Goal: Use online tool/utility: Utilize a website feature to perform a specific function

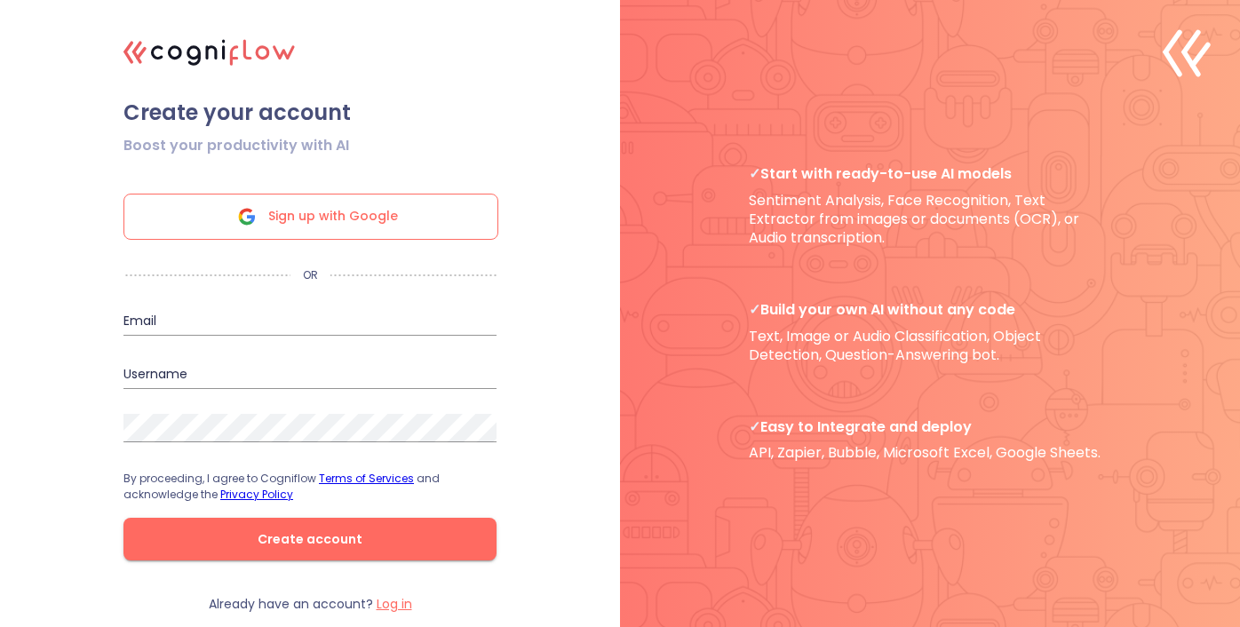
click at [441, 220] on div "Sign up with Google" at bounding box center [310, 217] width 375 height 46
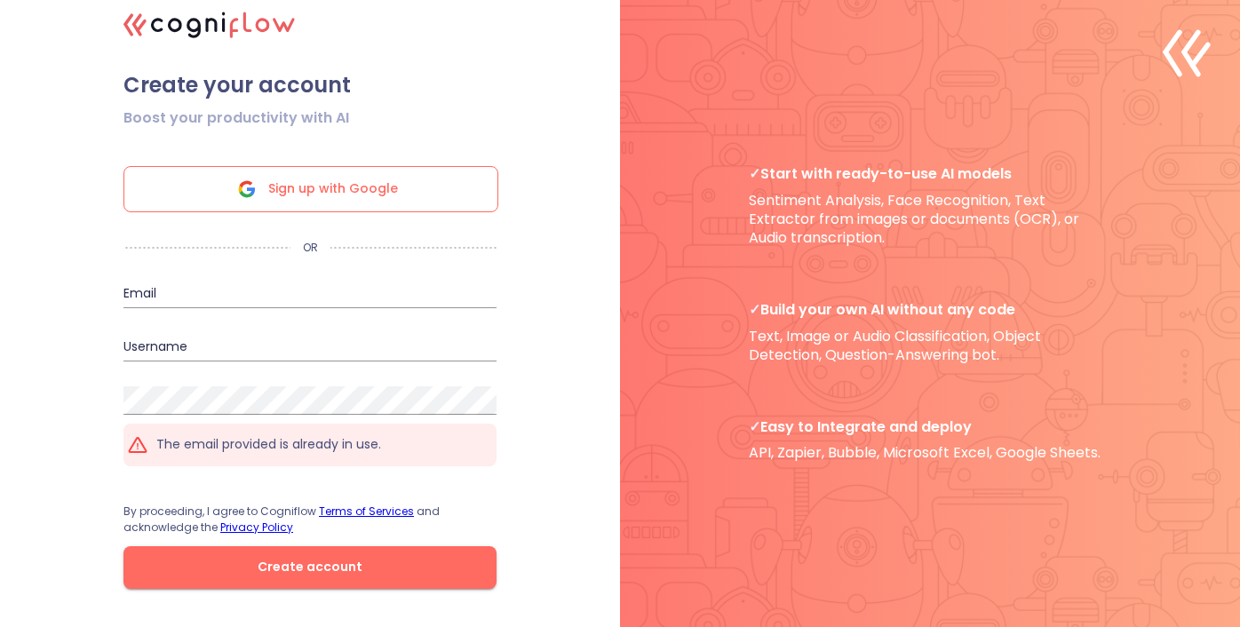
click at [380, 193] on span "Sign up with Google" at bounding box center [333, 189] width 130 height 44
click at [334, 427] on div "The email provided is already in use." at bounding box center [309, 445] width 373 height 43
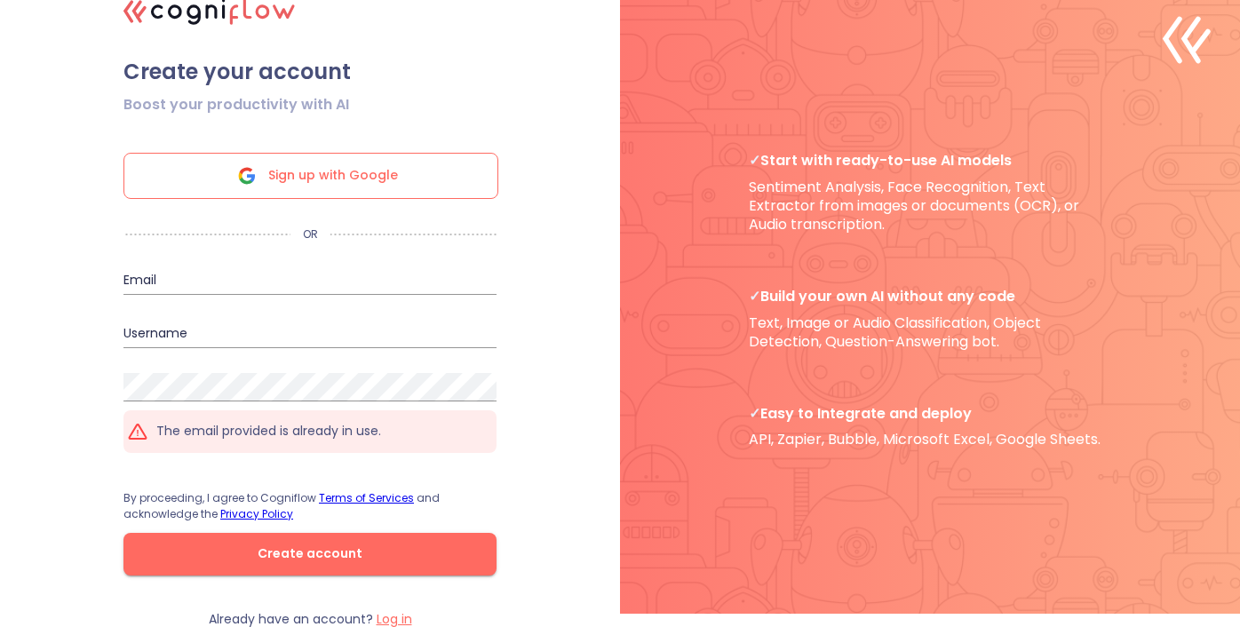
click at [318, 281] on input "email" at bounding box center [309, 280] width 373 height 28
type input "[PERSON_NAME][EMAIL_ADDRESS][DOMAIN_NAME]"
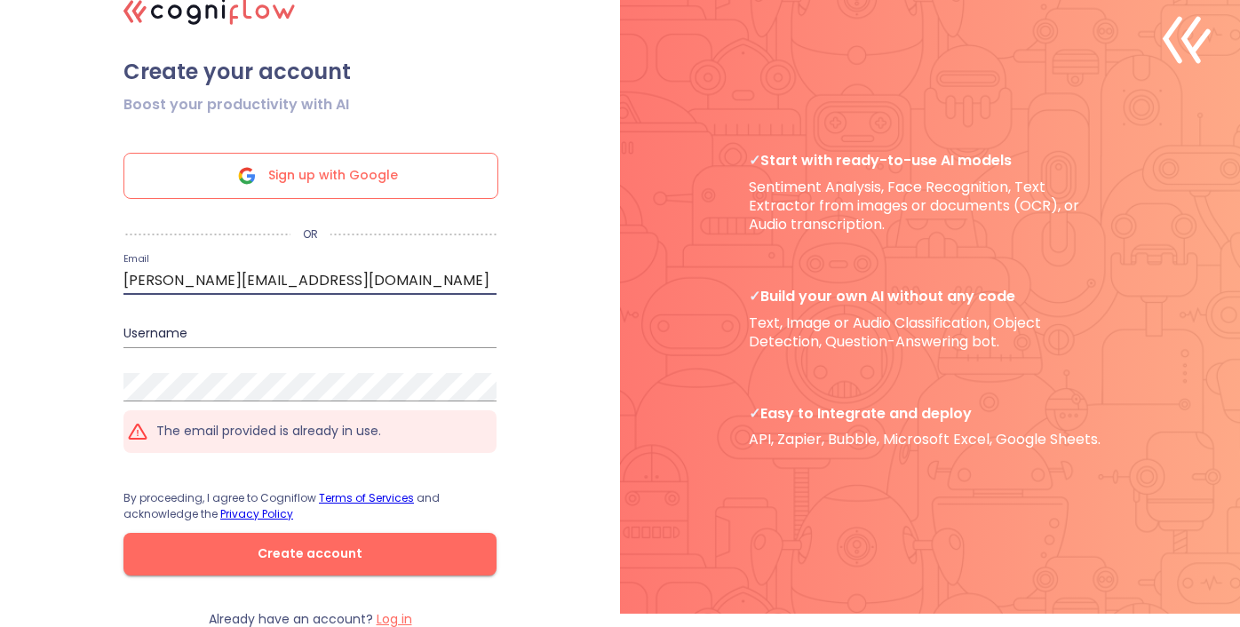
type input "[PERSON_NAME]"
click at [294, 335] on input "[PERSON_NAME]" at bounding box center [309, 334] width 373 height 28
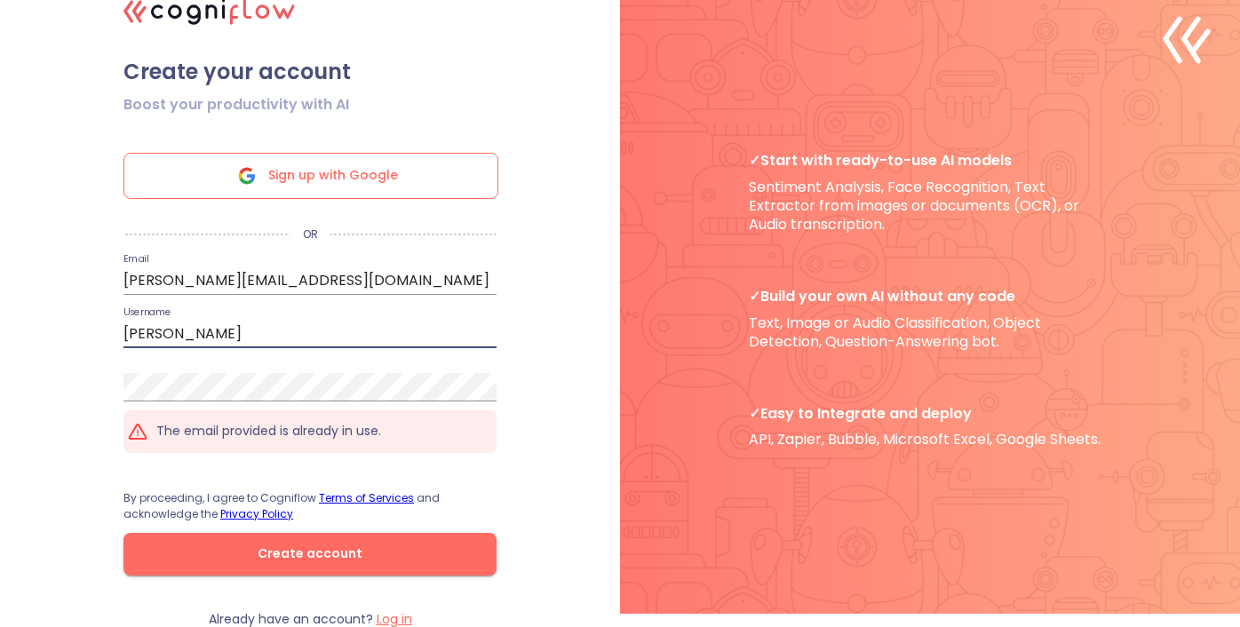
click at [290, 425] on p "The email provided is already in use." at bounding box center [268, 431] width 225 height 17
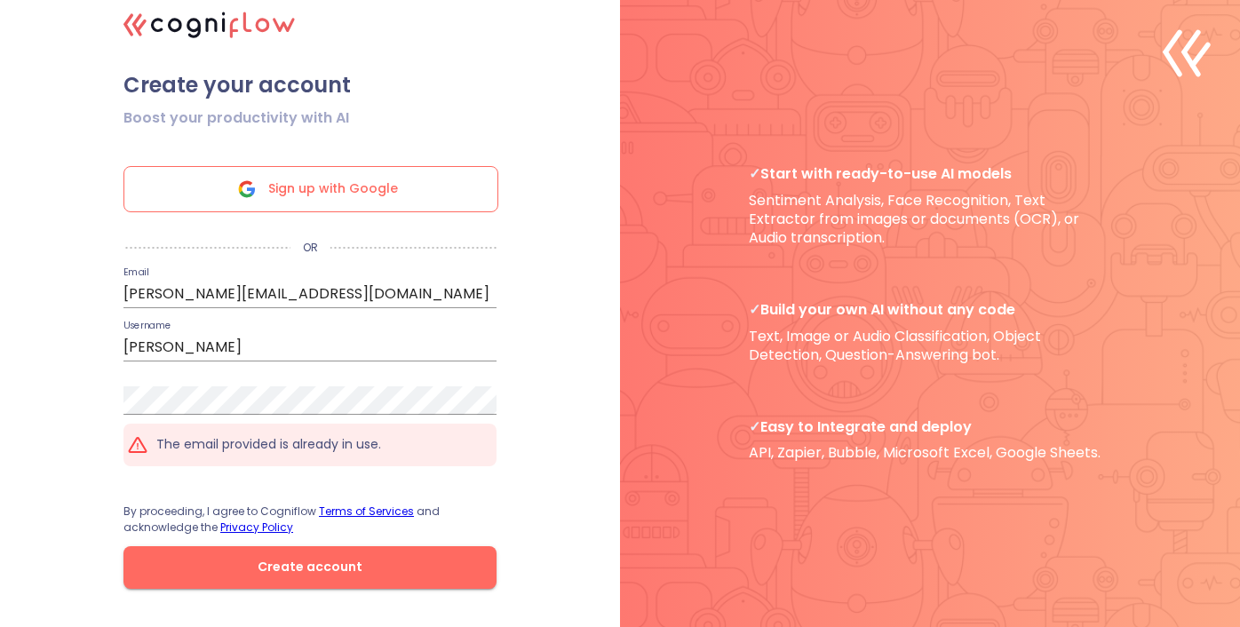
click at [195, 32] on icon ".cls-1{fill:#141624;}.cls-2{fill:#eb5e60;}.cls-3{fill:none;stroke:#eb5e60;strok…" at bounding box center [210, 23] width 191 height 53
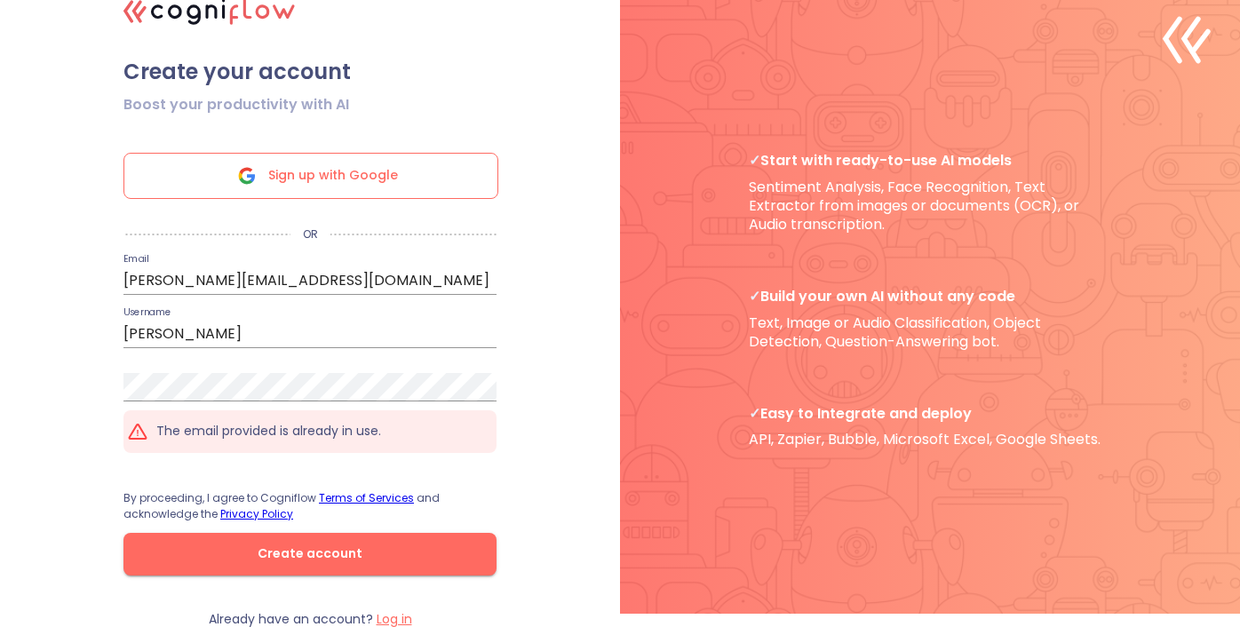
click at [398, 608] on form "Boost your productivity with AI Sign up with Google OR Email [PERSON_NAME][EMAI…" at bounding box center [310, 348] width 444 height 526
click at [395, 615] on label "Log in" at bounding box center [395, 619] width 36 height 18
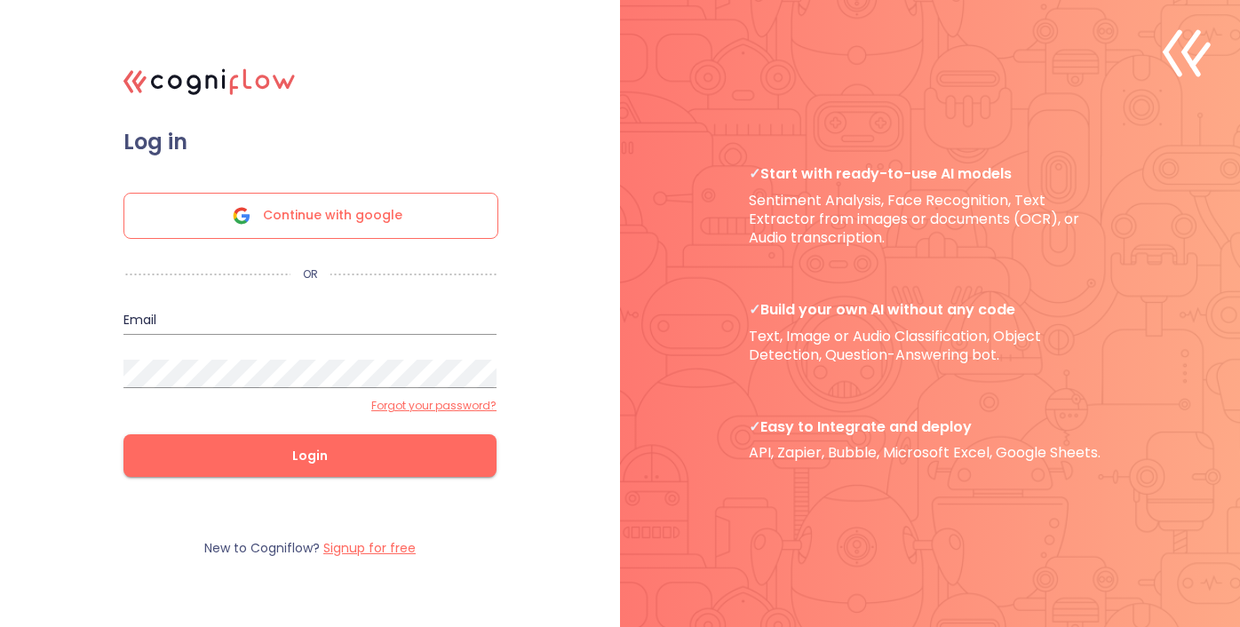
click at [368, 220] on span "Continue with google" at bounding box center [332, 216] width 139 height 44
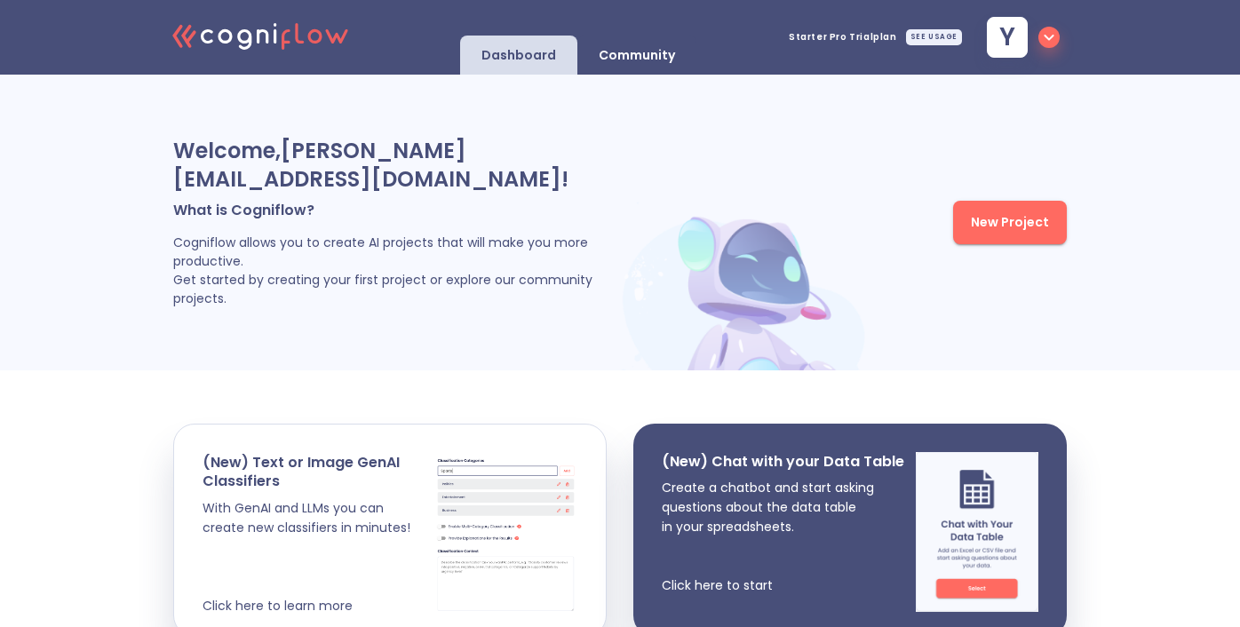
click at [966, 225] on button "New Project" at bounding box center [1010, 223] width 114 height 44
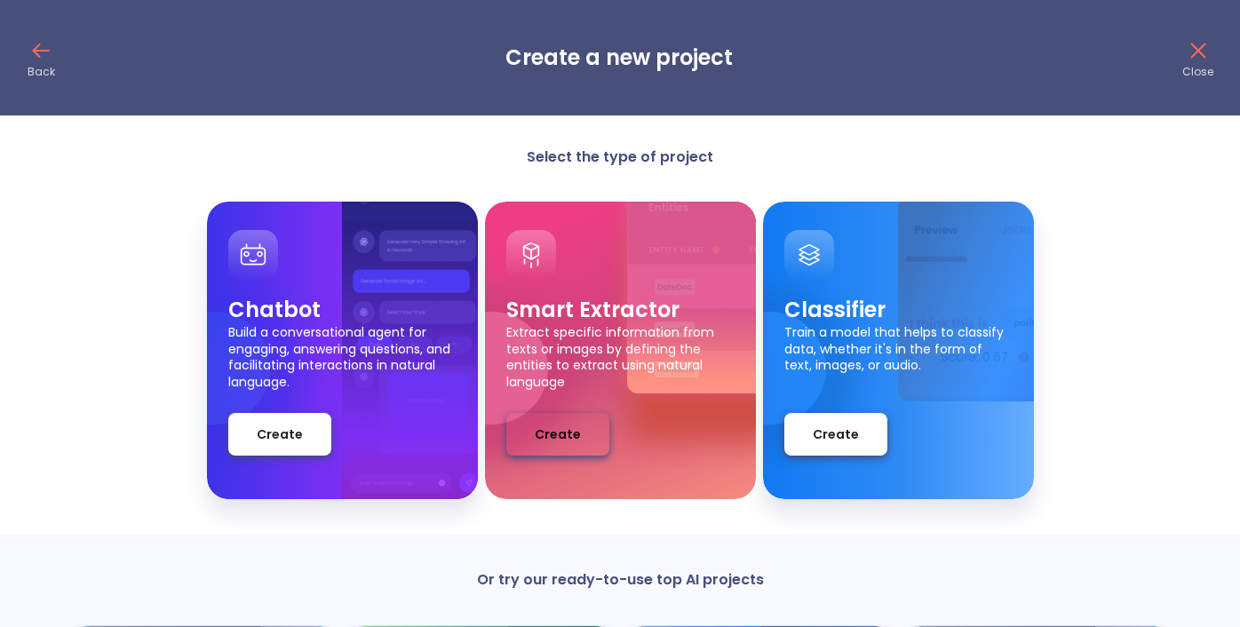
click at [576, 425] on span "Create" at bounding box center [558, 435] width 46 height 22
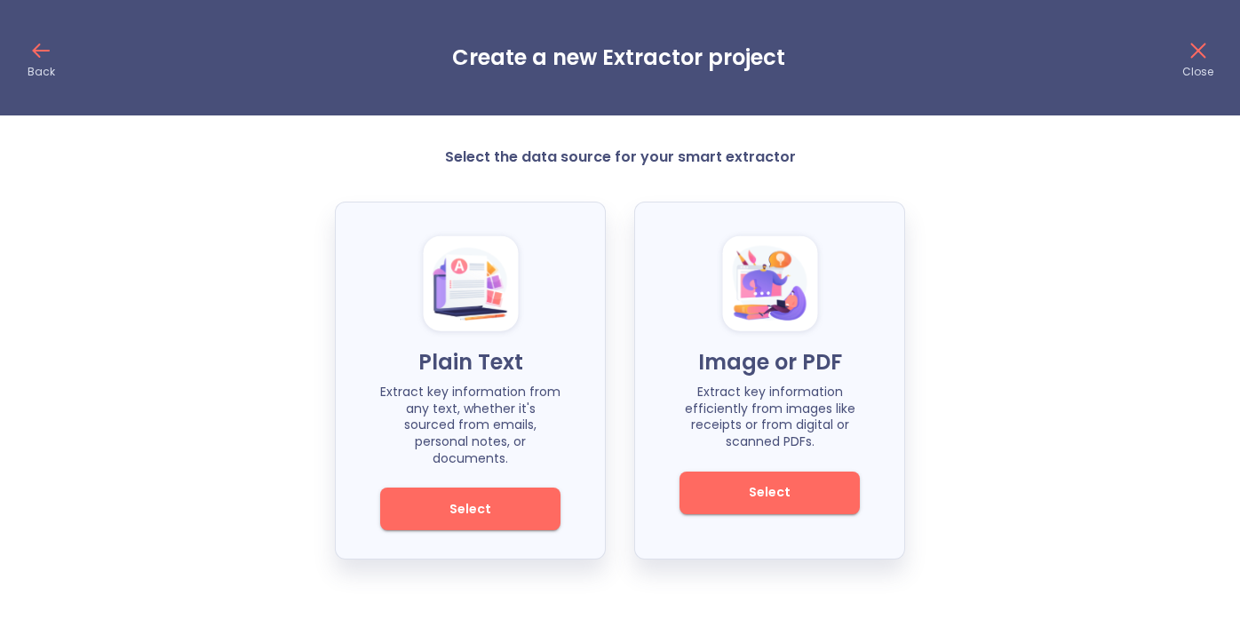
click at [545, 498] on button "Select" at bounding box center [470, 509] width 180 height 43
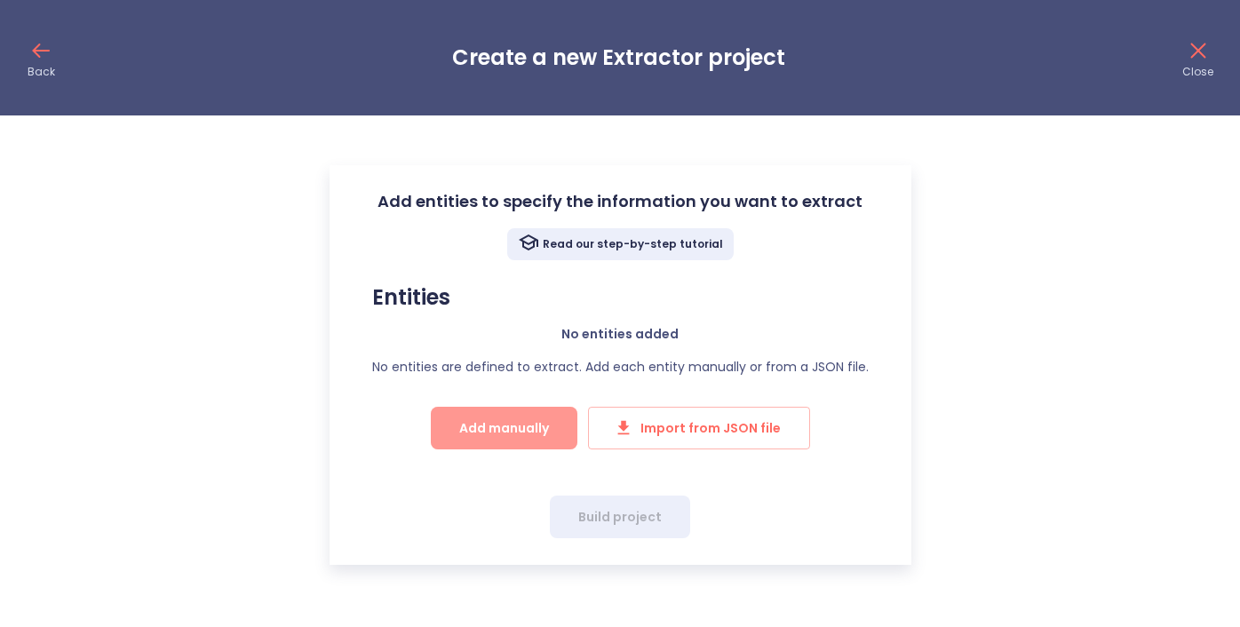
drag, startPoint x: 550, startPoint y: 435, endPoint x: 559, endPoint y: 465, distance: 30.6
click at [560, 465] on div "Read our step-by-step tutorial Entities No entities added No entities are defin…" at bounding box center [620, 351] width 525 height 246
click at [554, 451] on div "Read our step-by-step tutorial Entities No entities added No entities are defin…" at bounding box center [620, 351] width 525 height 246
click at [560, 443] on button "Add manually" at bounding box center [504, 428] width 147 height 43
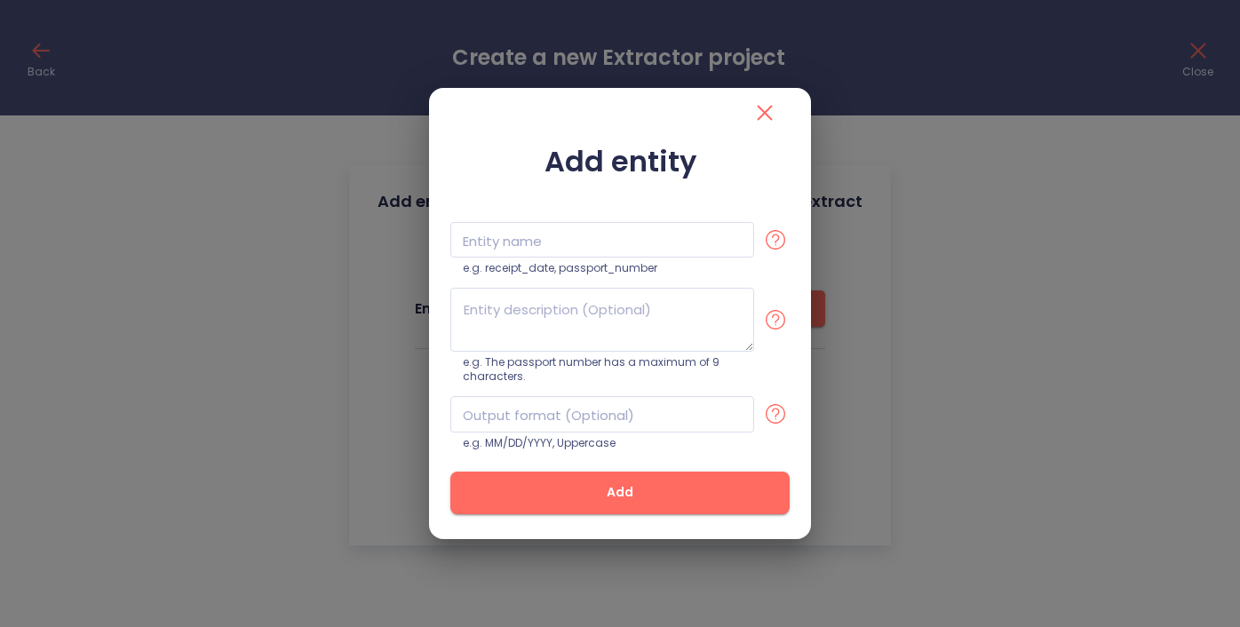
click at [597, 478] on button "Add" at bounding box center [619, 493] width 339 height 43
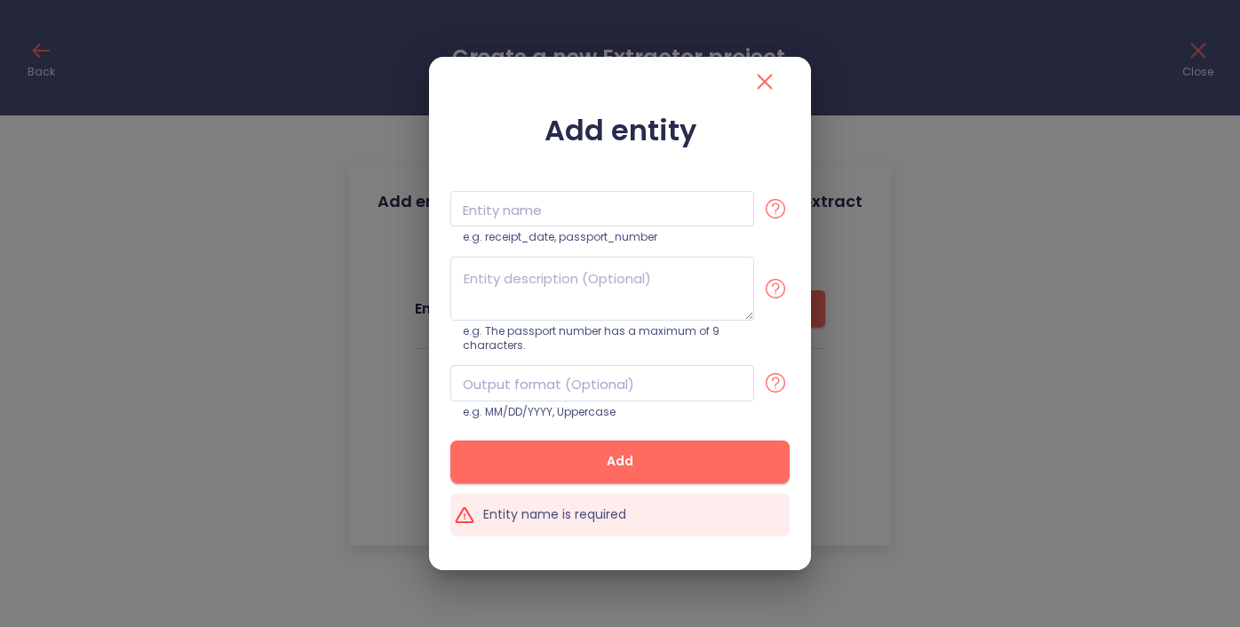
click at [766, 70] on icon "close" at bounding box center [765, 82] width 28 height 28
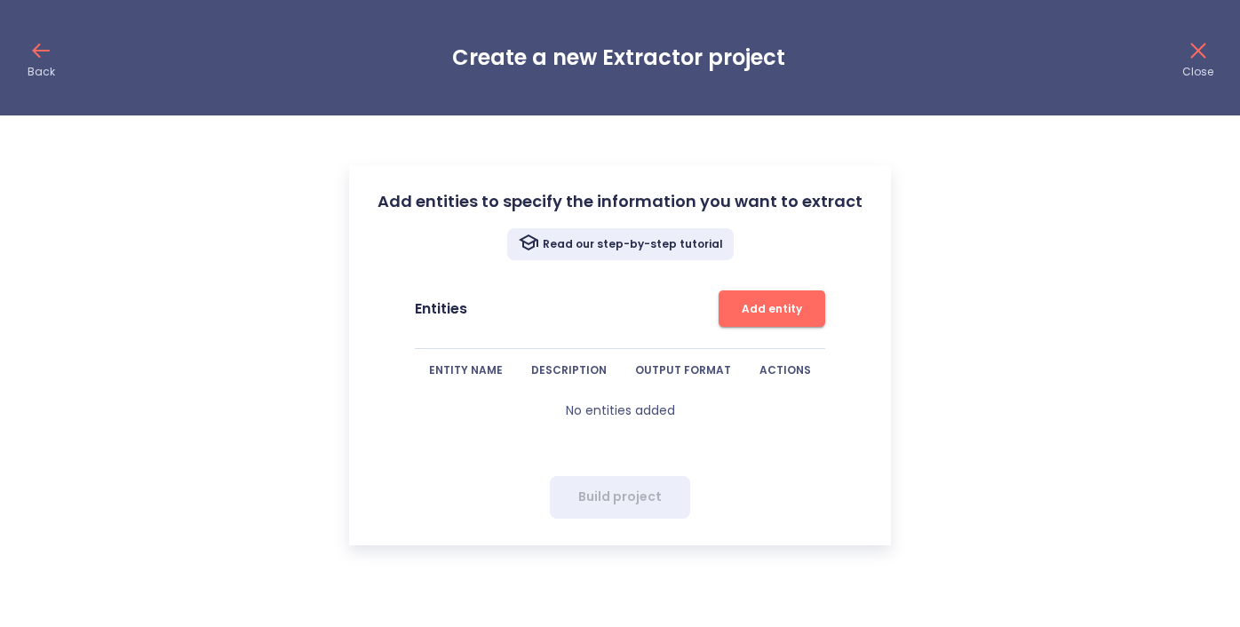
click at [766, 306] on span "Add entity" at bounding box center [771, 308] width 89 height 19
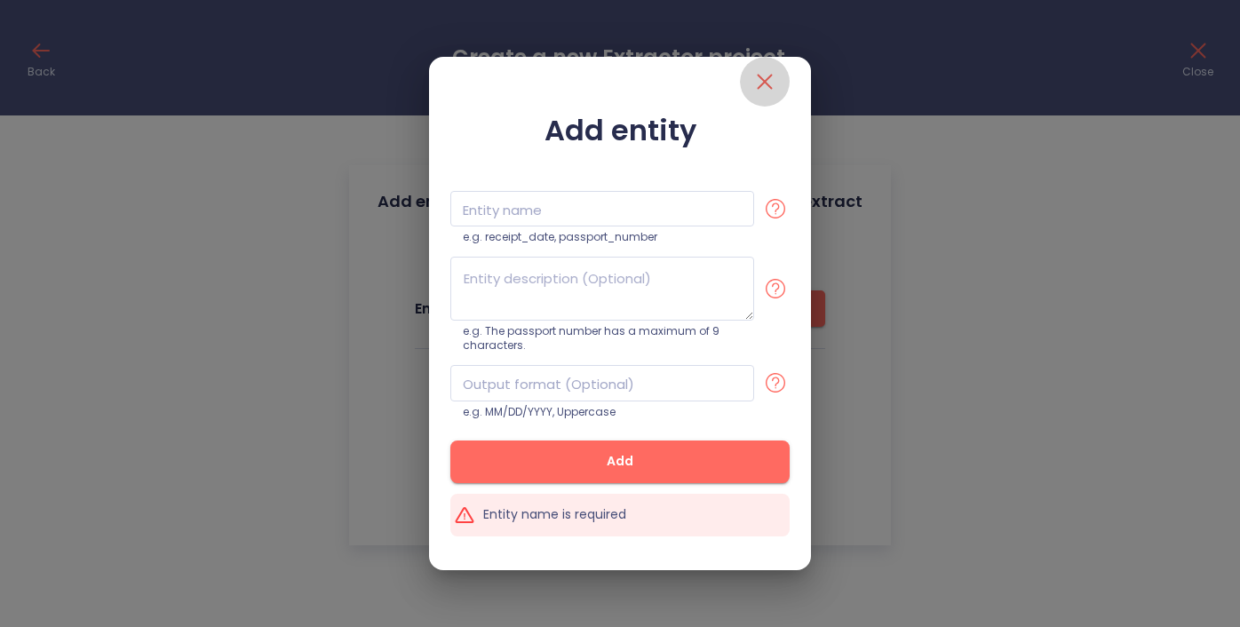
click at [769, 76] on icon "close" at bounding box center [765, 82] width 15 height 15
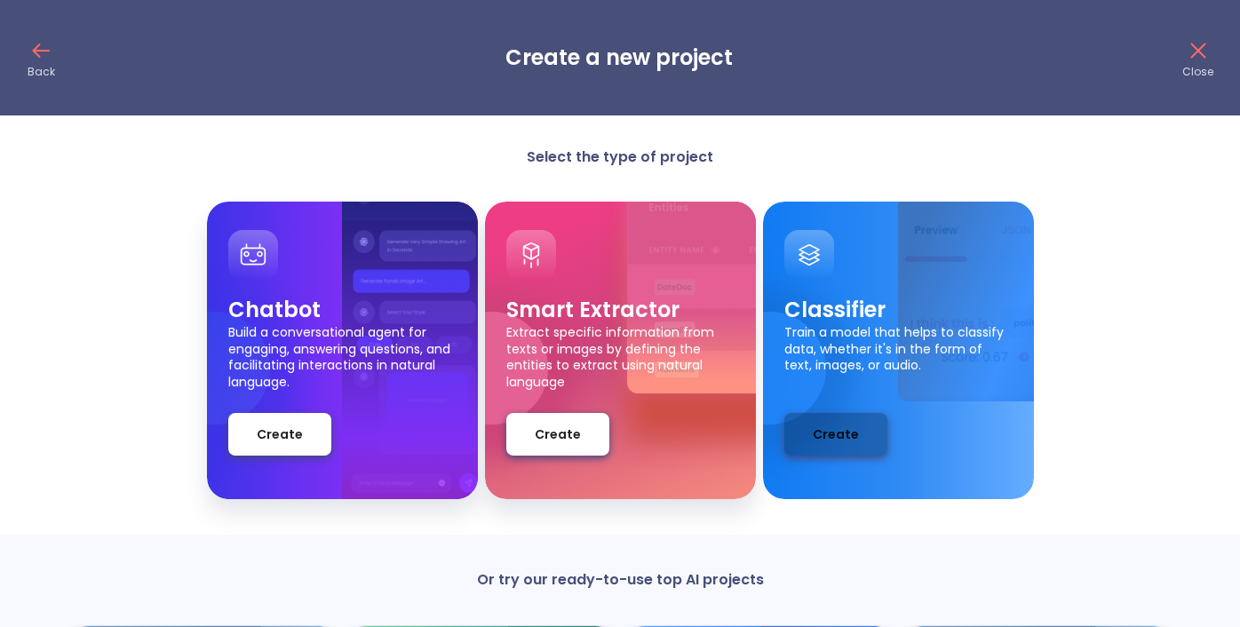
click at [801, 448] on button "Create" at bounding box center [835, 434] width 103 height 43
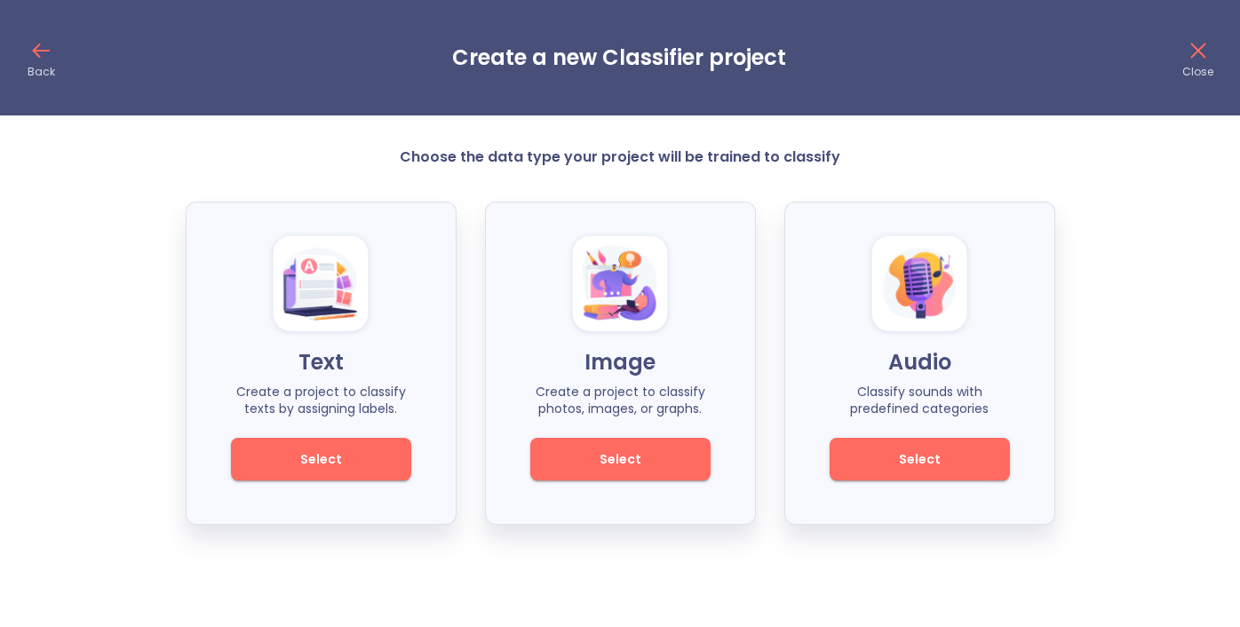
click at [338, 451] on span "Select" at bounding box center [321, 460] width 120 height 22
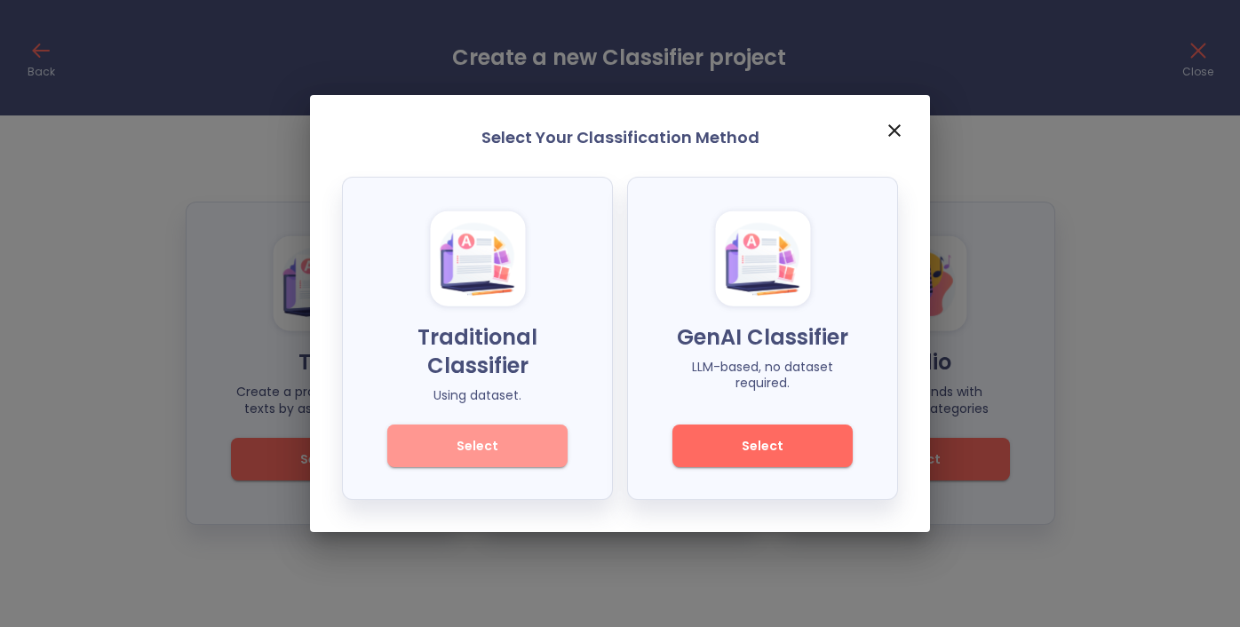
click at [543, 442] on button "Select" at bounding box center [477, 446] width 180 height 43
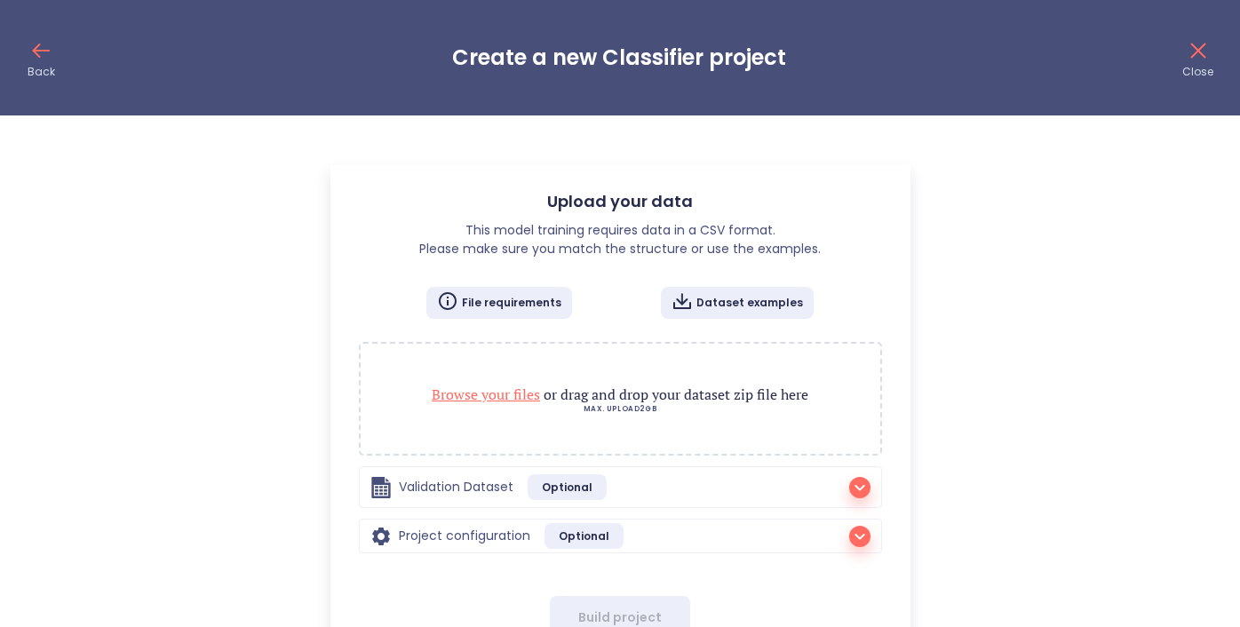
radio input "true"
checkbox input "true"
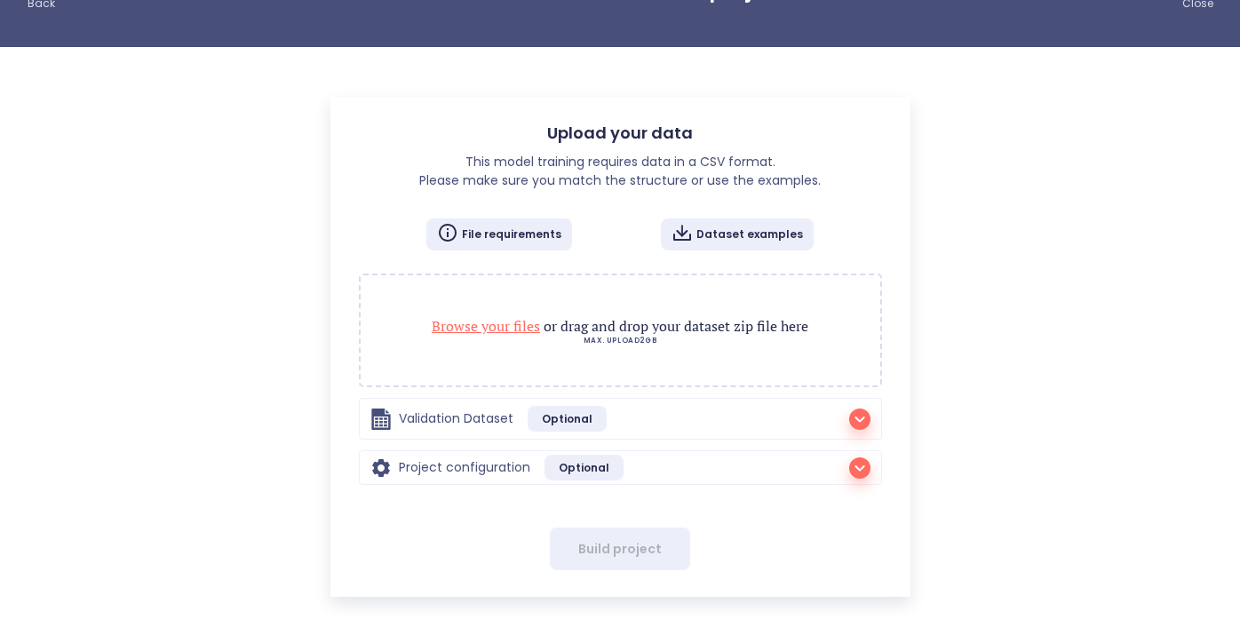
scroll to position [69, 0]
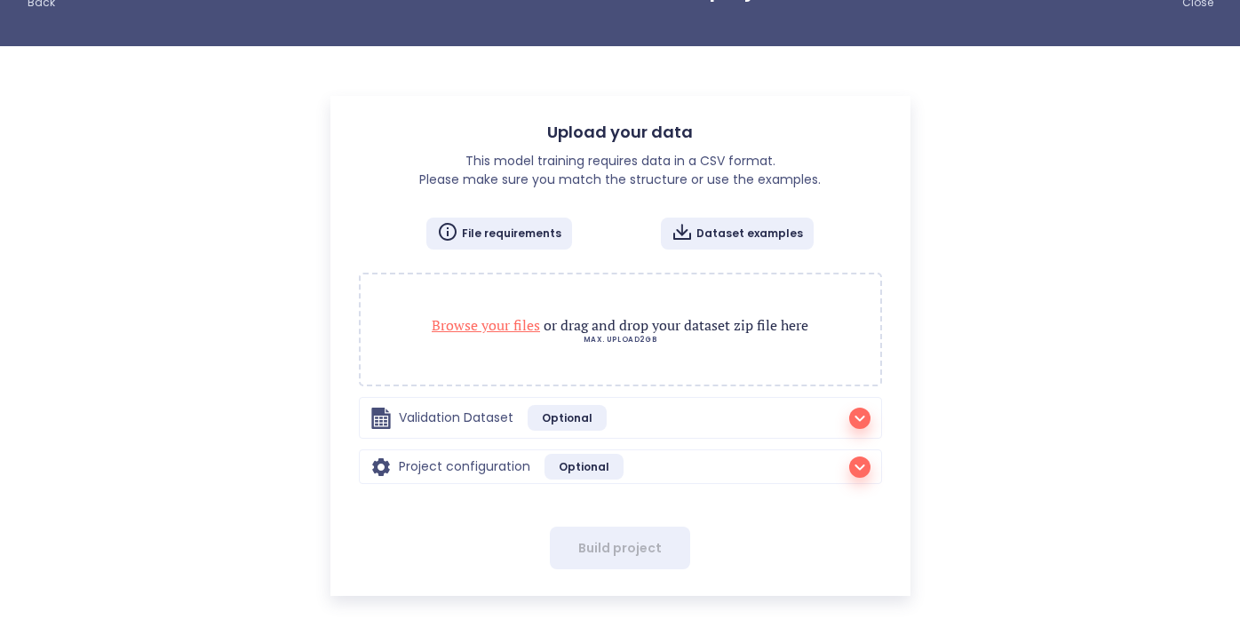
click at [846, 414] on div "Validation Dataset Optional" at bounding box center [620, 418] width 500 height 26
click at [857, 416] on icon "button" at bounding box center [859, 418] width 10 height 6
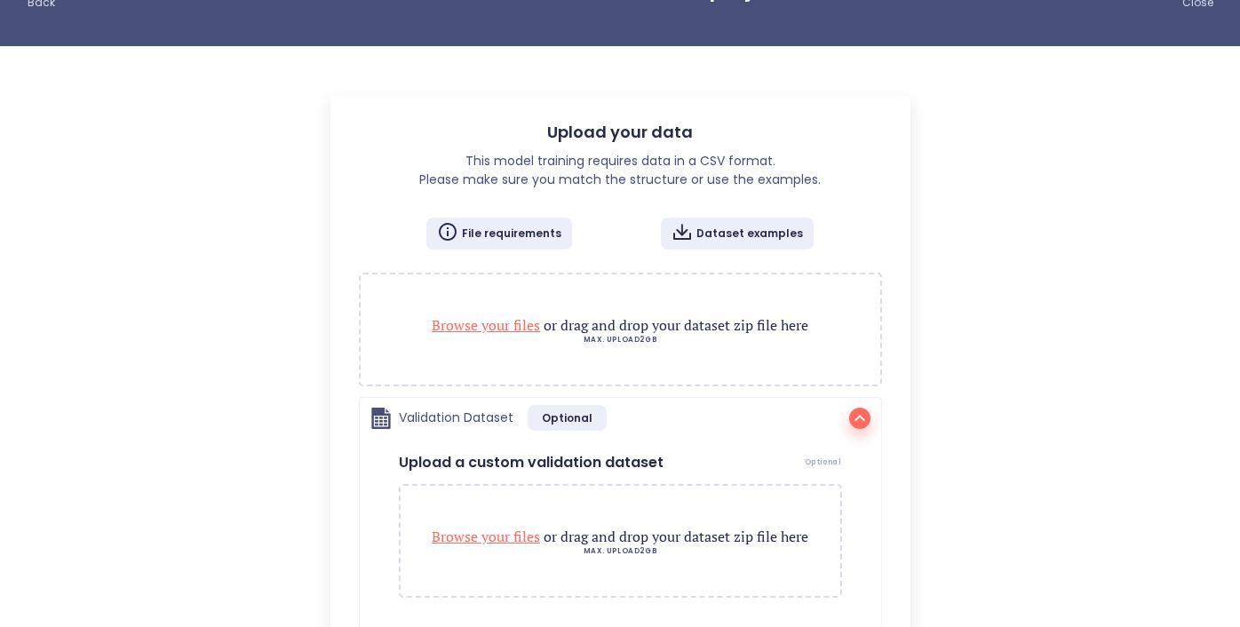
scroll to position [0, 0]
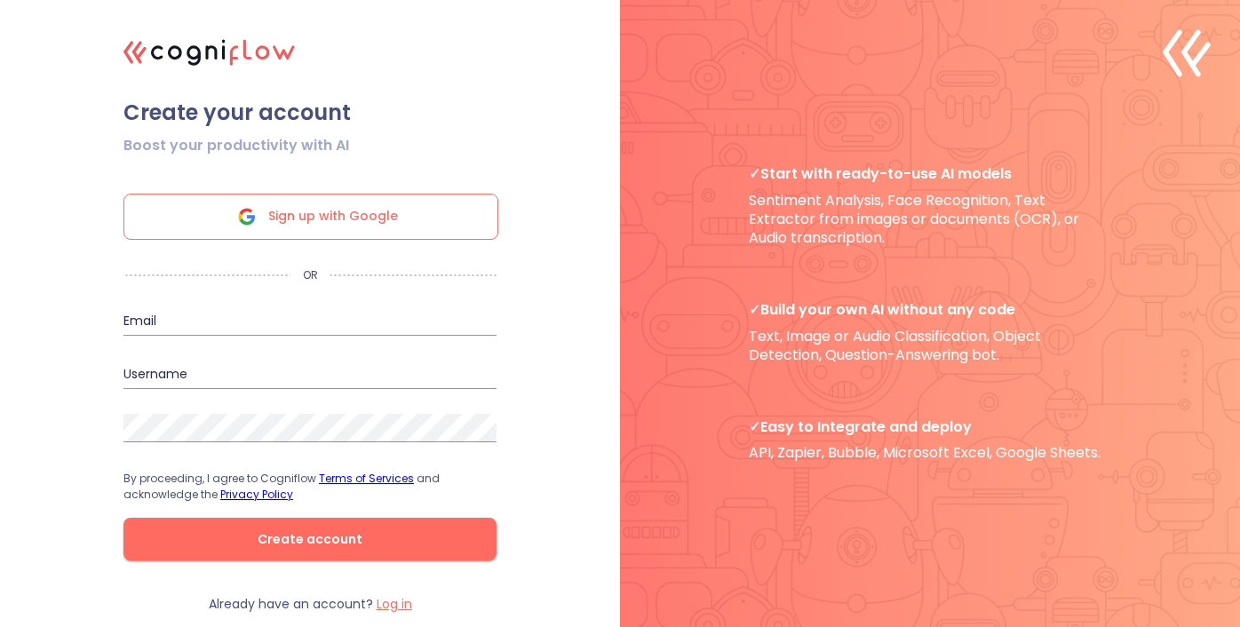
click at [385, 218] on span "Sign up with Google" at bounding box center [333, 217] width 130 height 44
click at [379, 603] on label "Log in" at bounding box center [395, 604] width 36 height 18
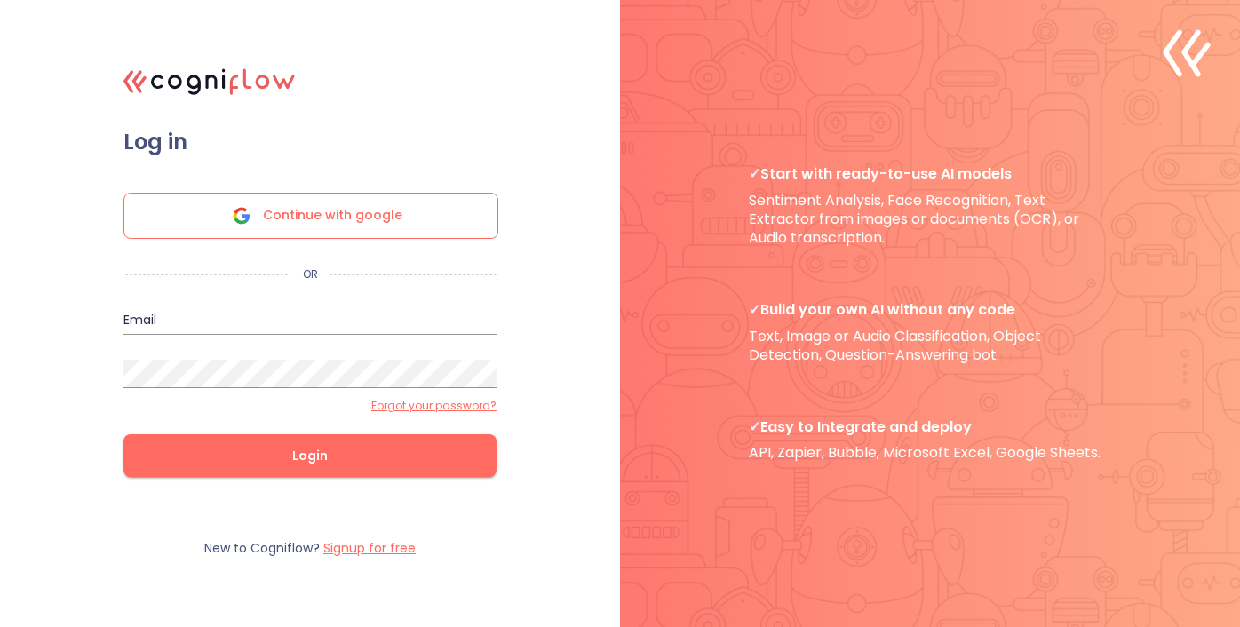
click at [419, 218] on div "Continue with google" at bounding box center [310, 216] width 375 height 46
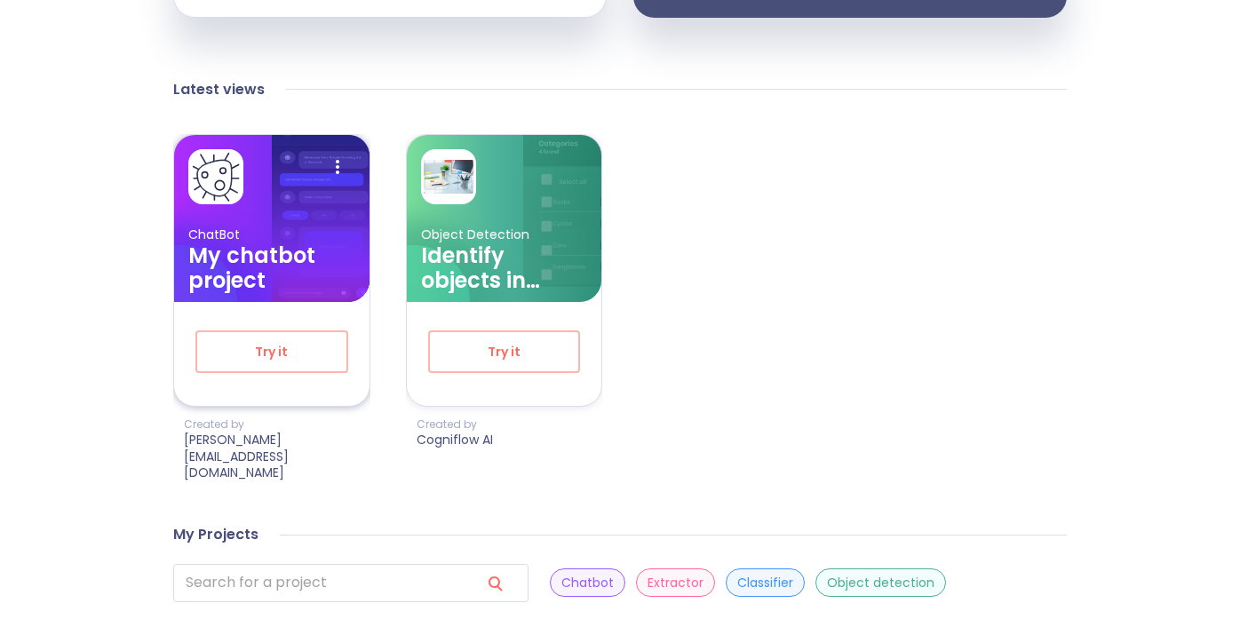
scroll to position [621, 0]
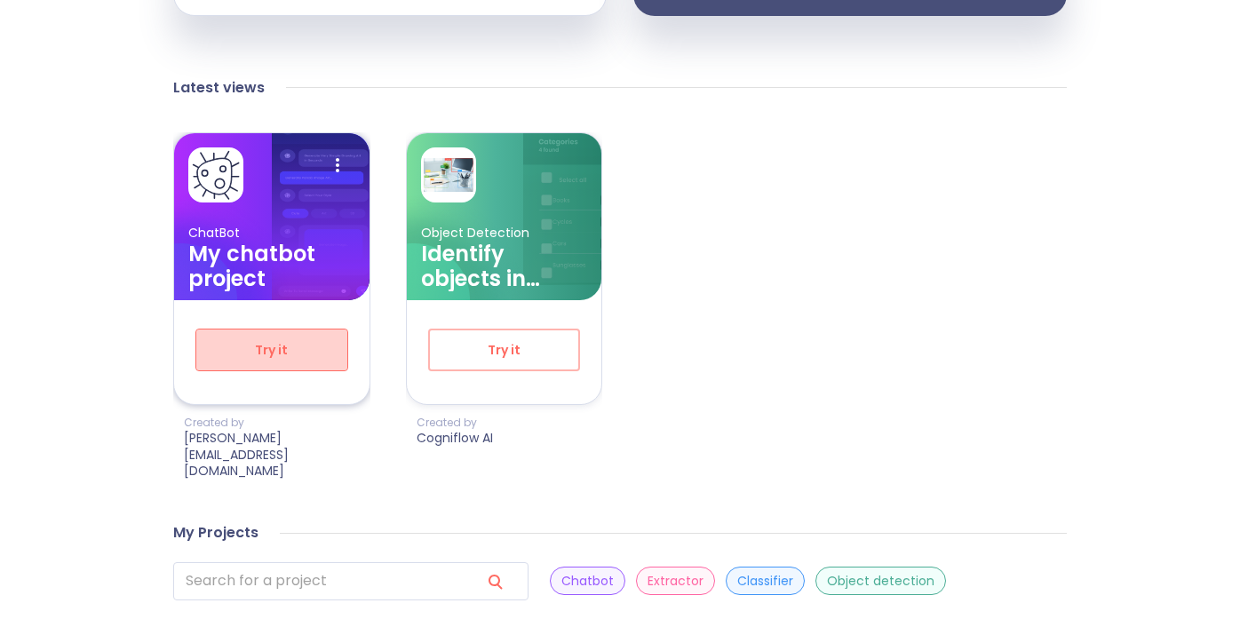
click at [307, 339] on span "Try it" at bounding box center [272, 350] width 94 height 22
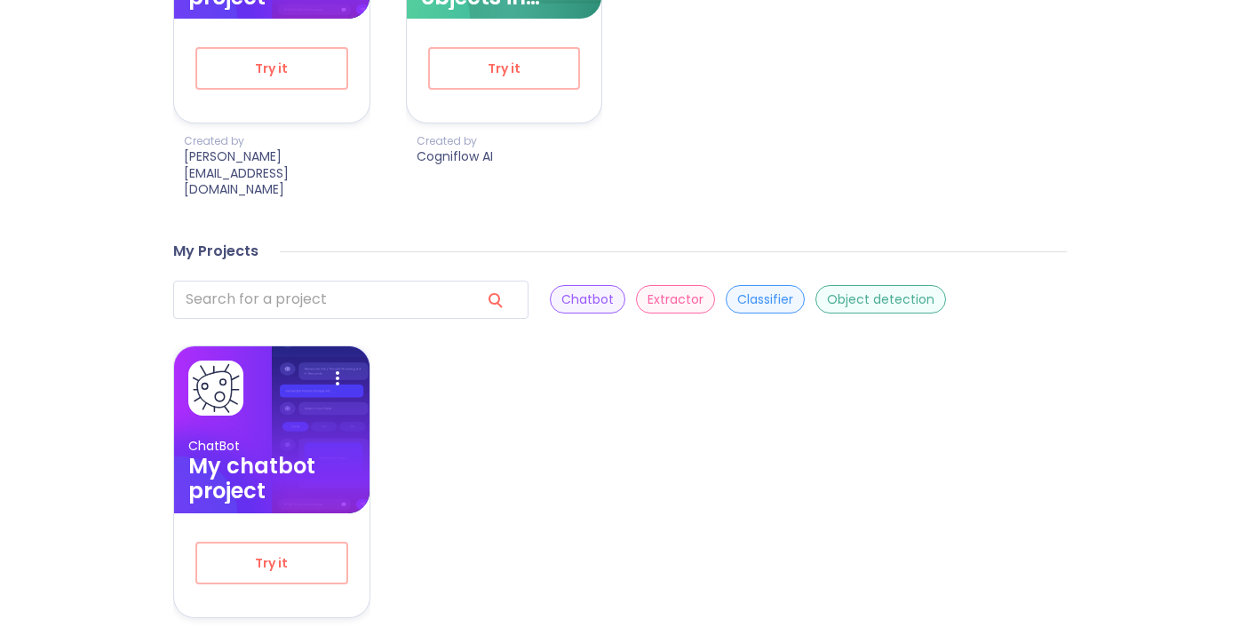
scroll to position [909, 0]
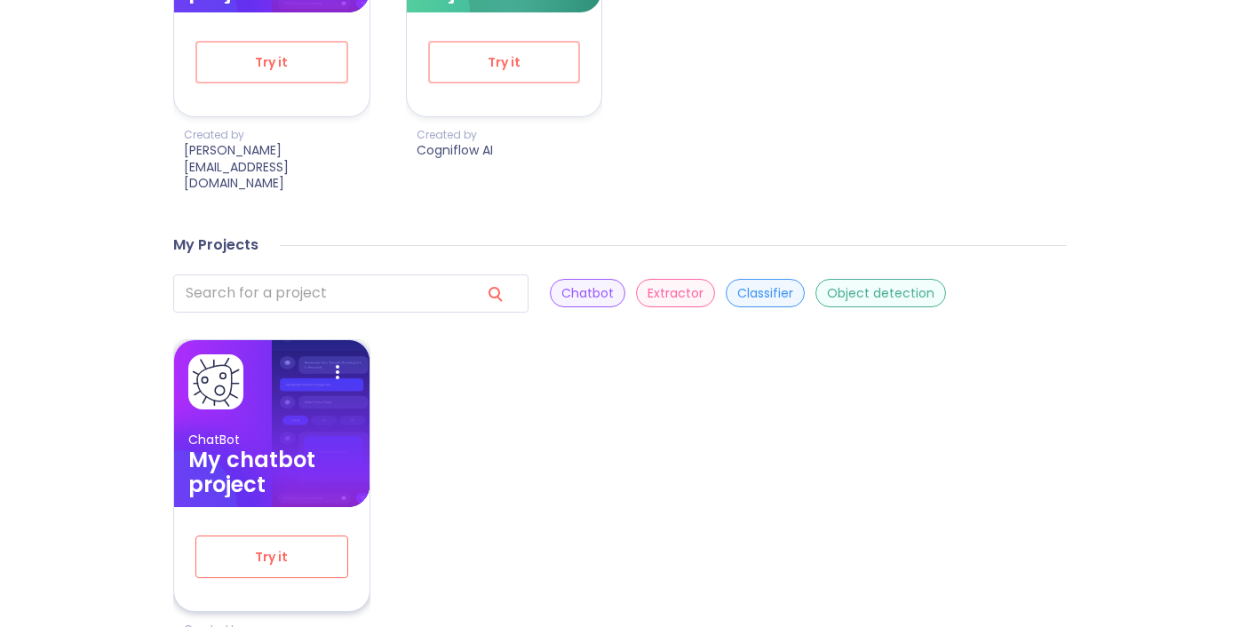
click at [296, 546] on span "Try it" at bounding box center [272, 557] width 94 height 22
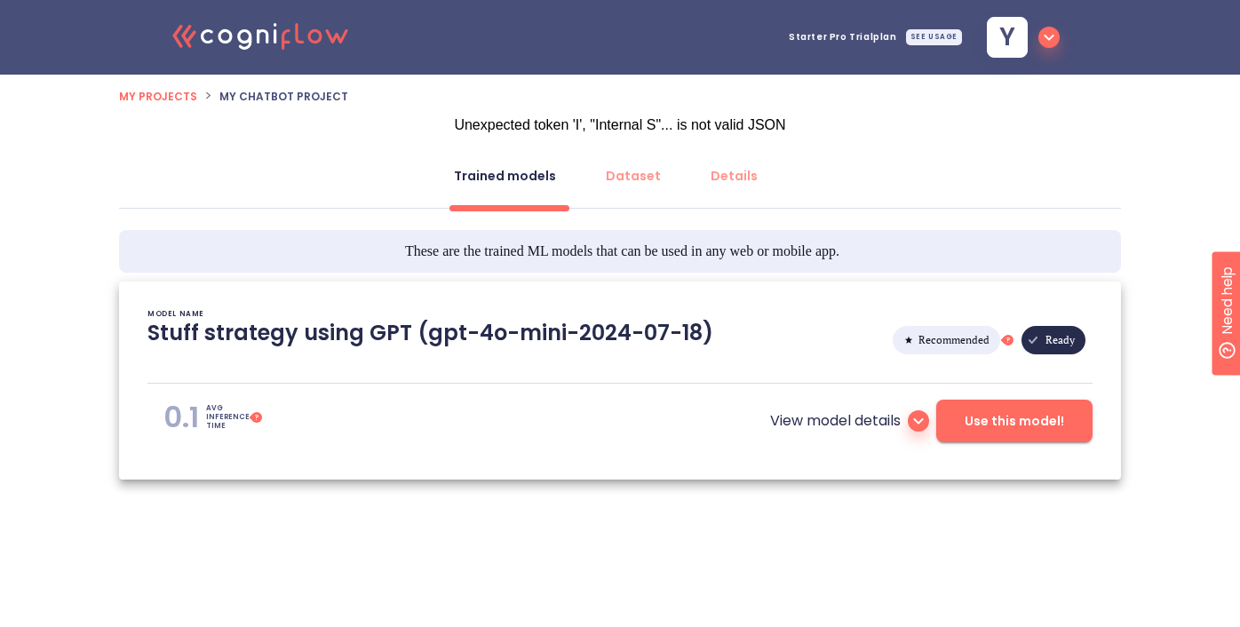
type textarea "[2025/09/05 09:03:51]- Starting with download required files from shared storag…"
click at [793, 346] on div "Stuff strategy using GPT (gpt-4o-mini-2024-07-18) Recommended This is the autom…" at bounding box center [619, 340] width 945 height 43
click at [711, 311] on div "MODEL NAME Stuff strategy using GPT (gpt-4o-mini-2024-07-18) Recommended This i…" at bounding box center [619, 336] width 945 height 52
click at [964, 399] on div "View model details Use this model!" at bounding box center [778, 413] width 630 height 59
click at [962, 409] on button "Use this model!" at bounding box center [1014, 421] width 156 height 43
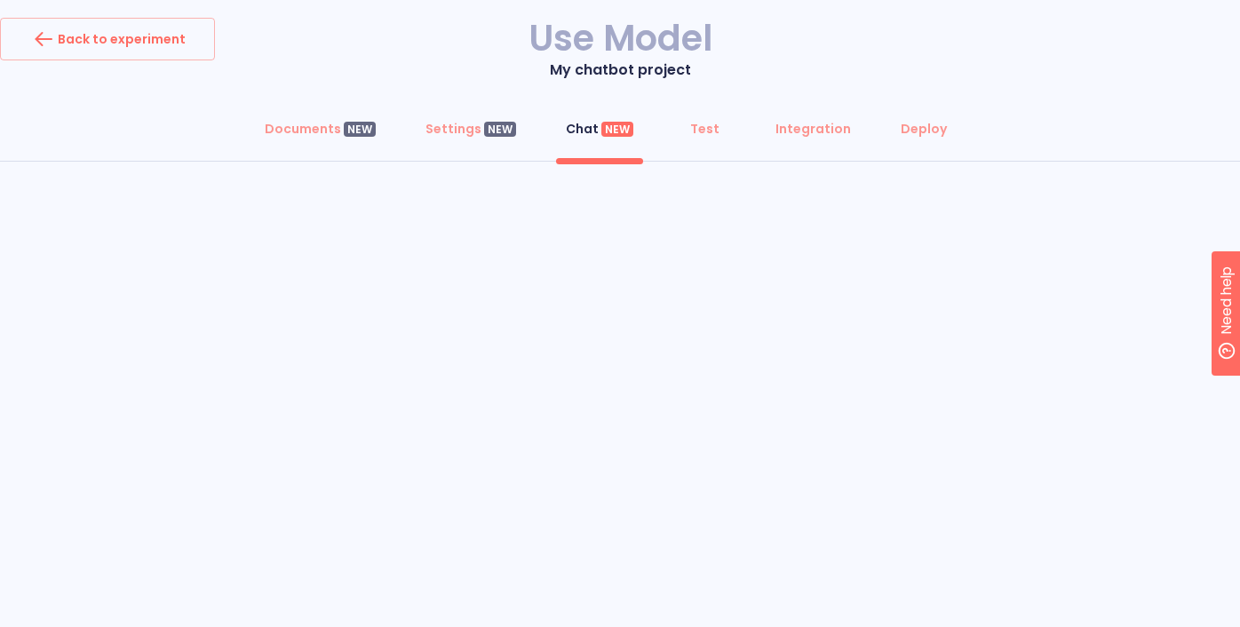
click at [685, 152] on div "Documents NEW Settings NEW Chat NEW Test Integration Deploy" at bounding box center [620, 133] width 1240 height 53
click at [694, 142] on button "Test" at bounding box center [704, 128] width 64 height 43
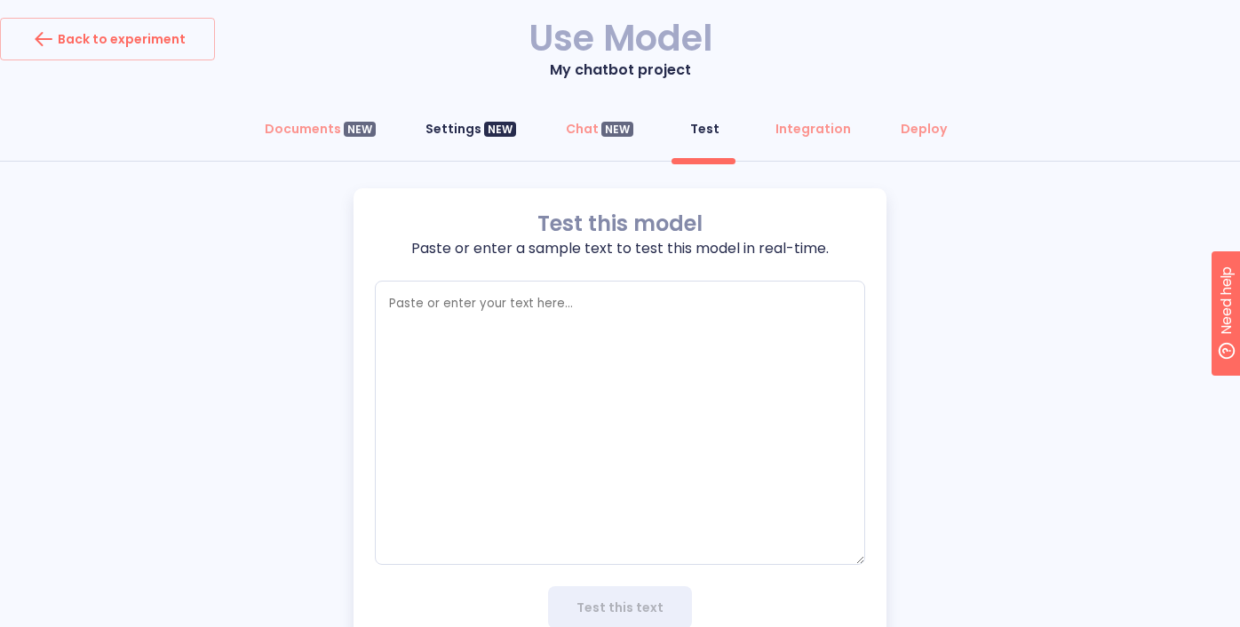
click at [471, 137] on div "Settings NEW" at bounding box center [470, 129] width 91 height 18
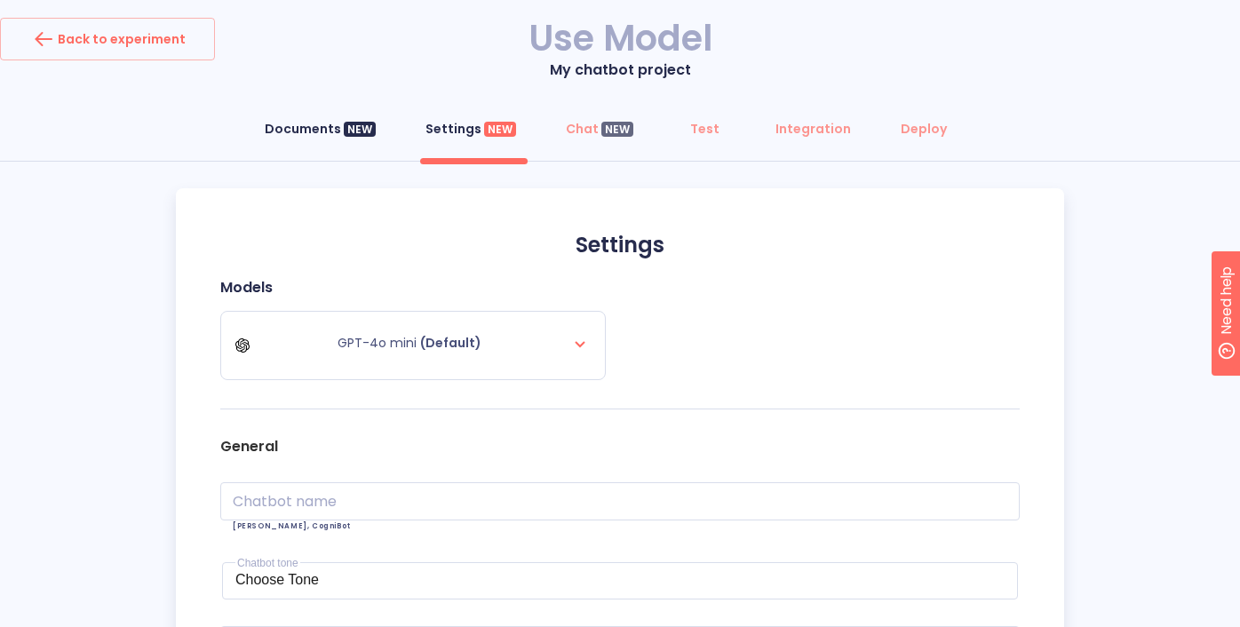
click at [322, 132] on div "Documents NEW" at bounding box center [320, 129] width 111 height 18
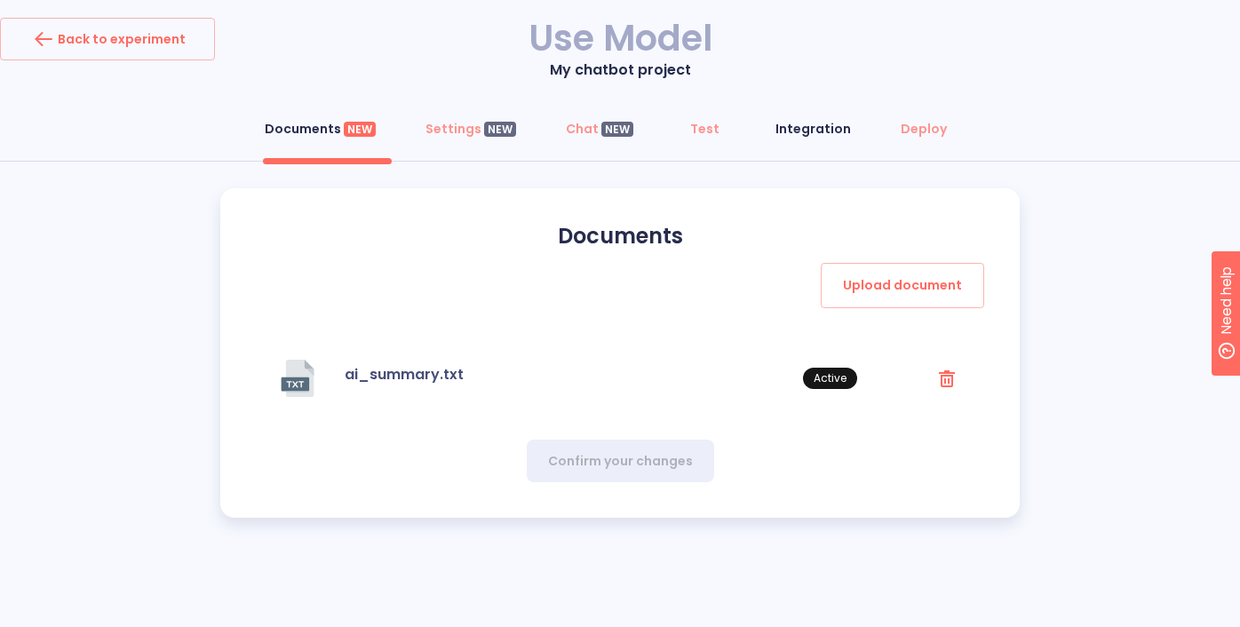
click at [826, 139] on button "Integration" at bounding box center [813, 128] width 97 height 43
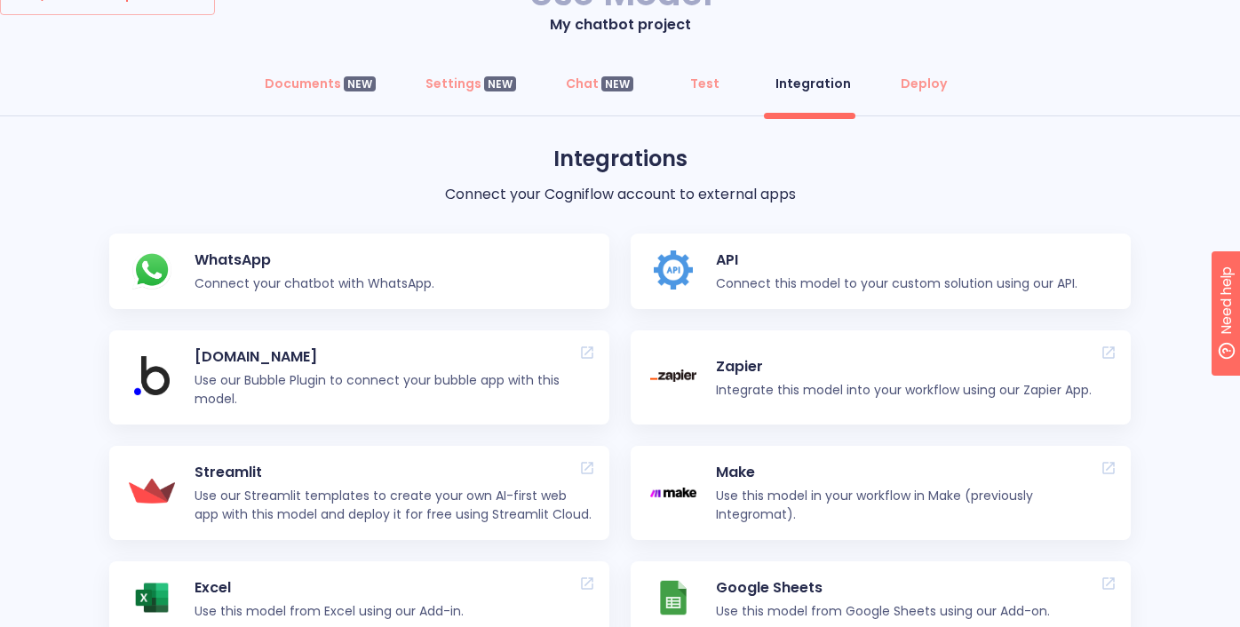
scroll to position [49, 0]
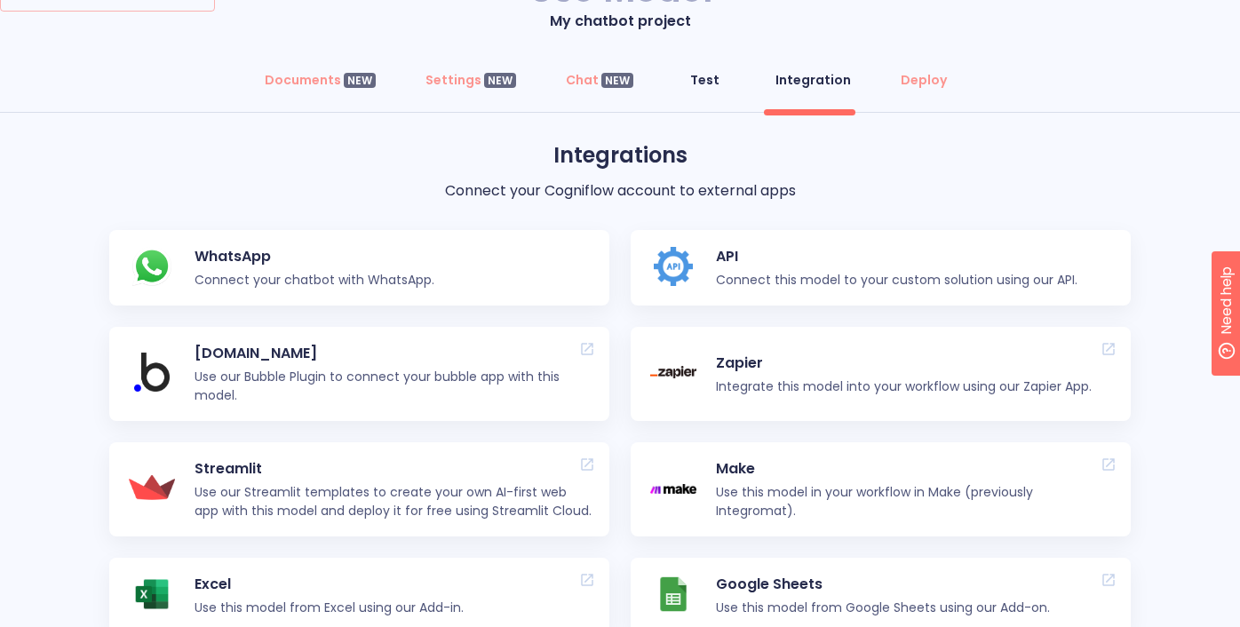
click at [718, 72] on span "Test" at bounding box center [704, 80] width 43 height 18
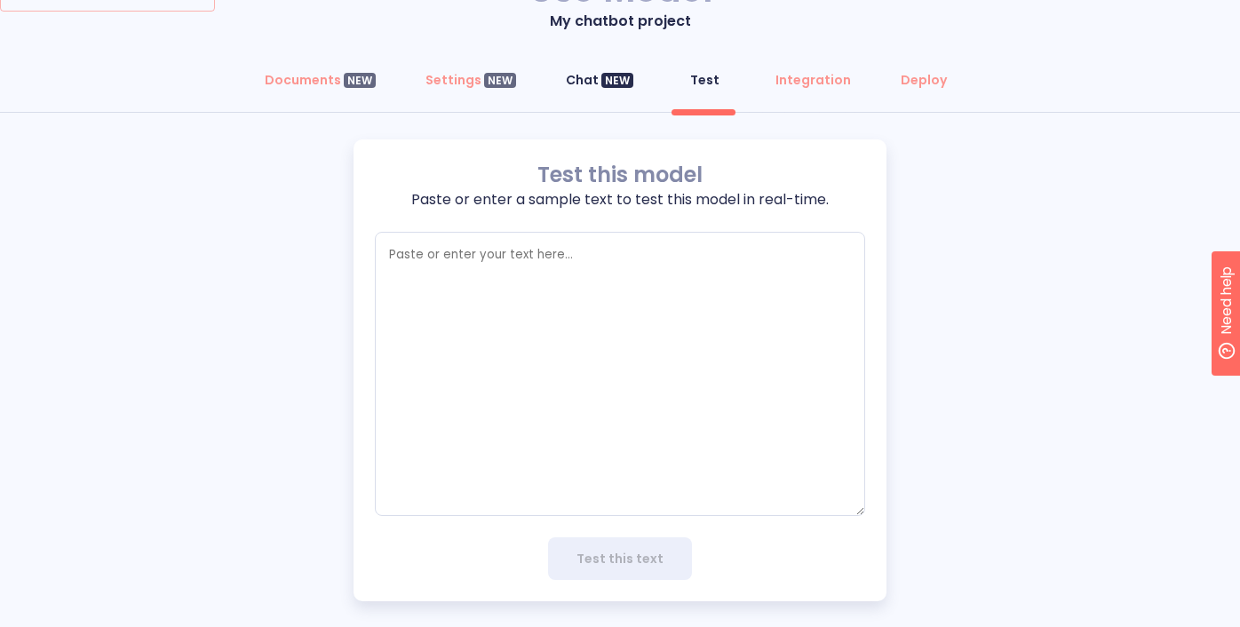
click at [598, 75] on div "Chat NEW" at bounding box center [600, 80] width 68 height 18
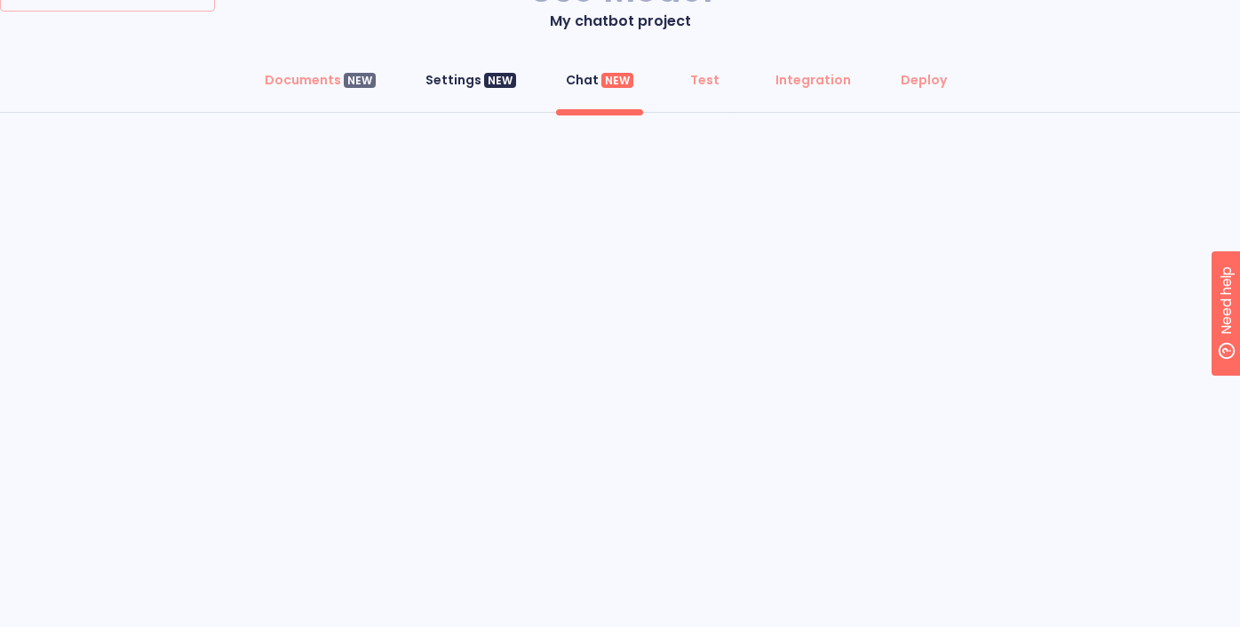
click at [459, 83] on div "Settings NEW" at bounding box center [470, 80] width 91 height 18
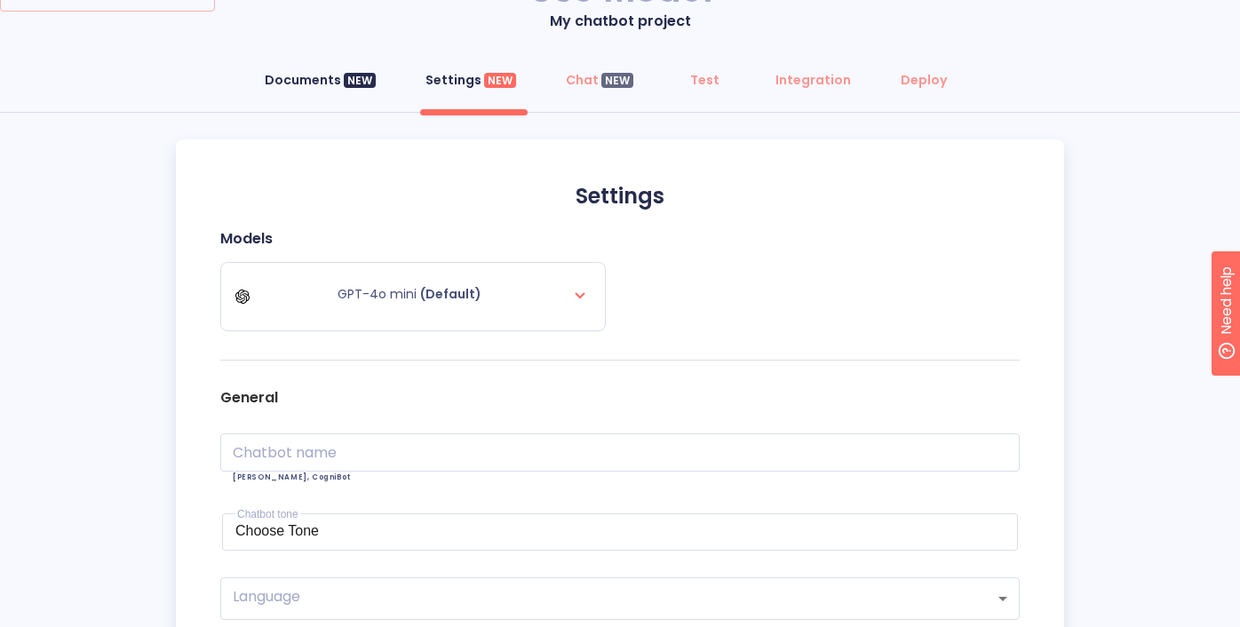
click at [326, 77] on div "Documents NEW" at bounding box center [320, 80] width 111 height 18
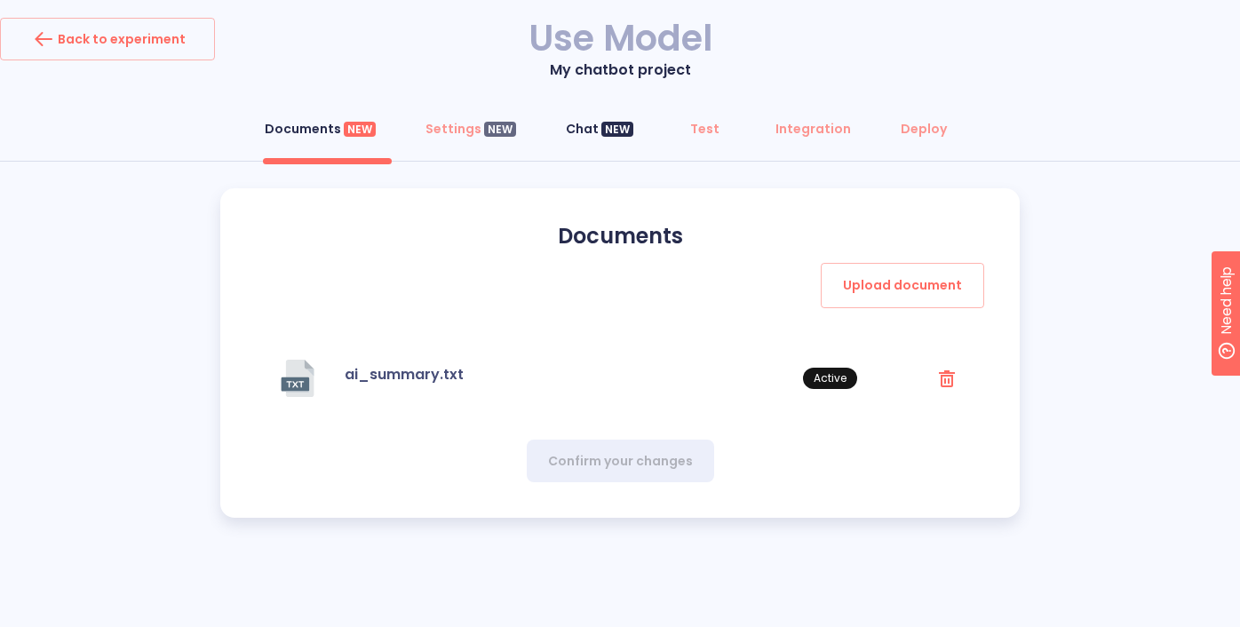
click at [603, 128] on div "NEW" at bounding box center [617, 130] width 32 height 16
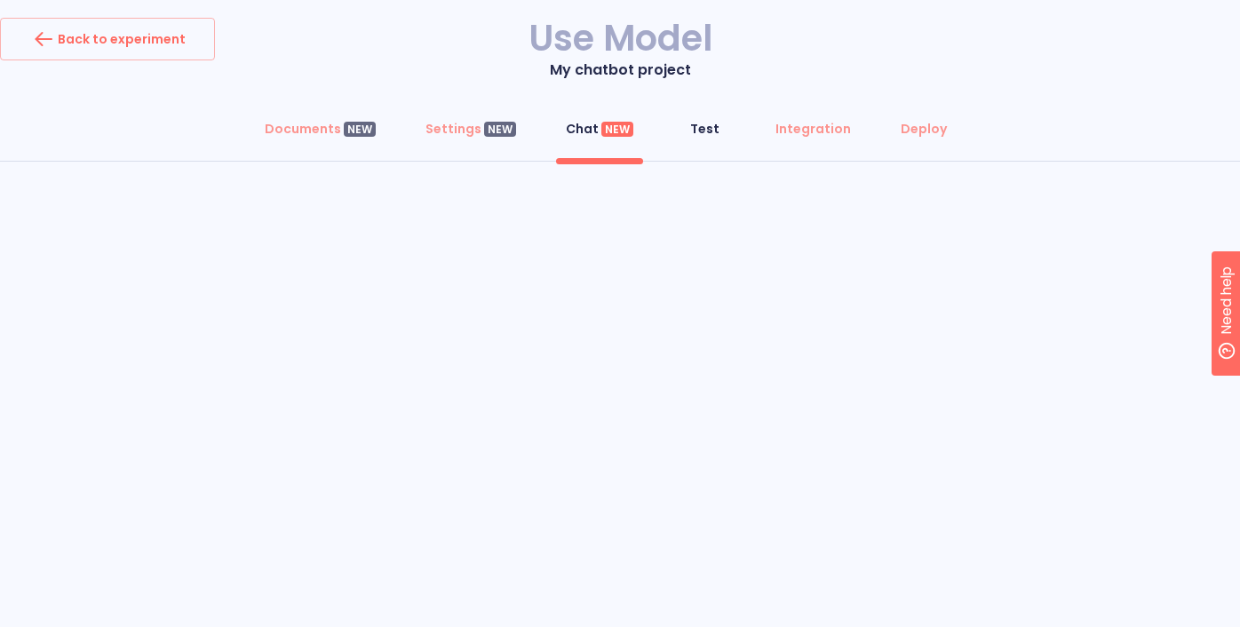
click at [706, 120] on div "Test" at bounding box center [704, 129] width 29 height 18
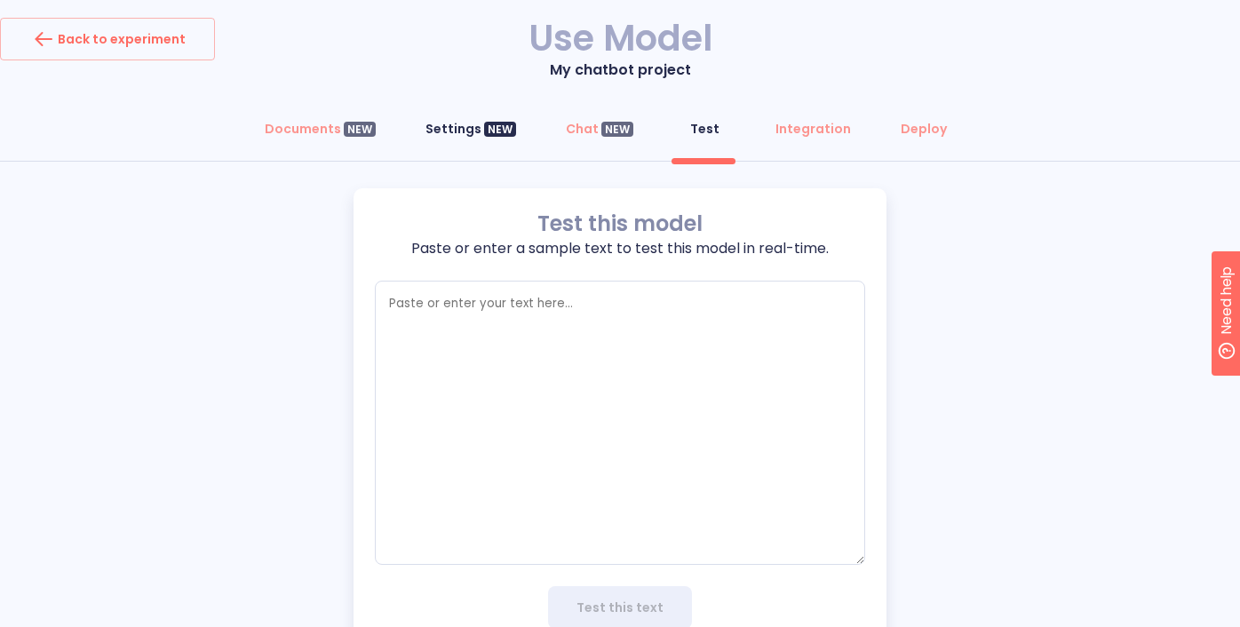
click at [457, 124] on div "Settings NEW" at bounding box center [470, 129] width 91 height 18
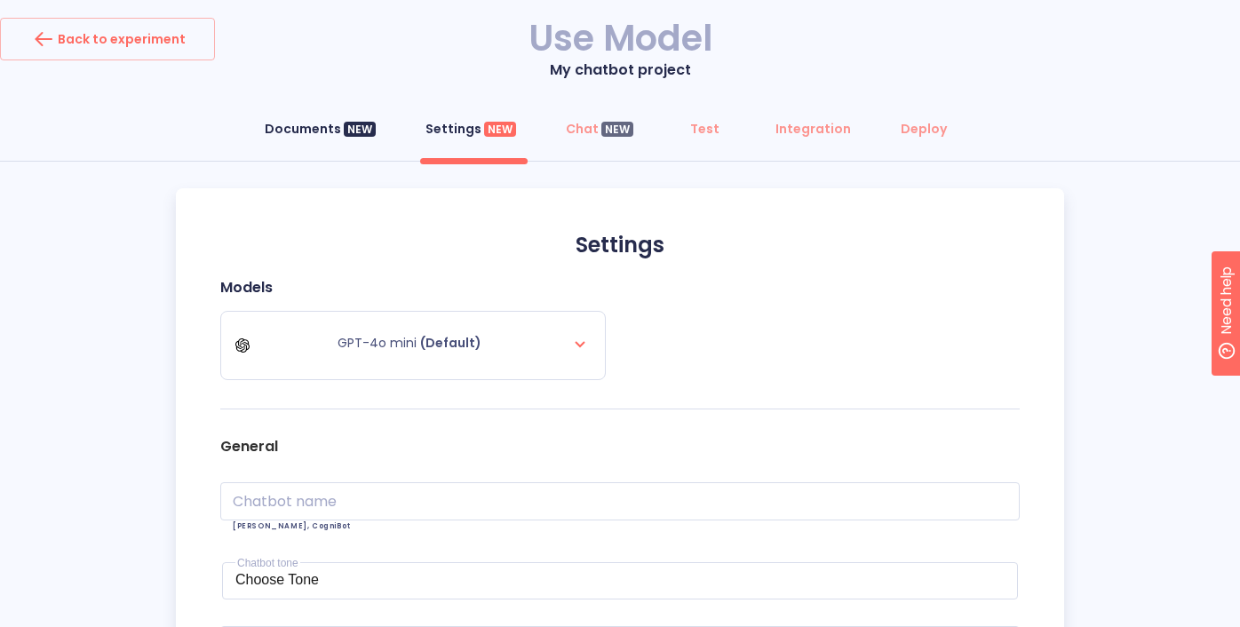
click at [330, 144] on button "Documents NEW" at bounding box center [320, 128] width 132 height 43
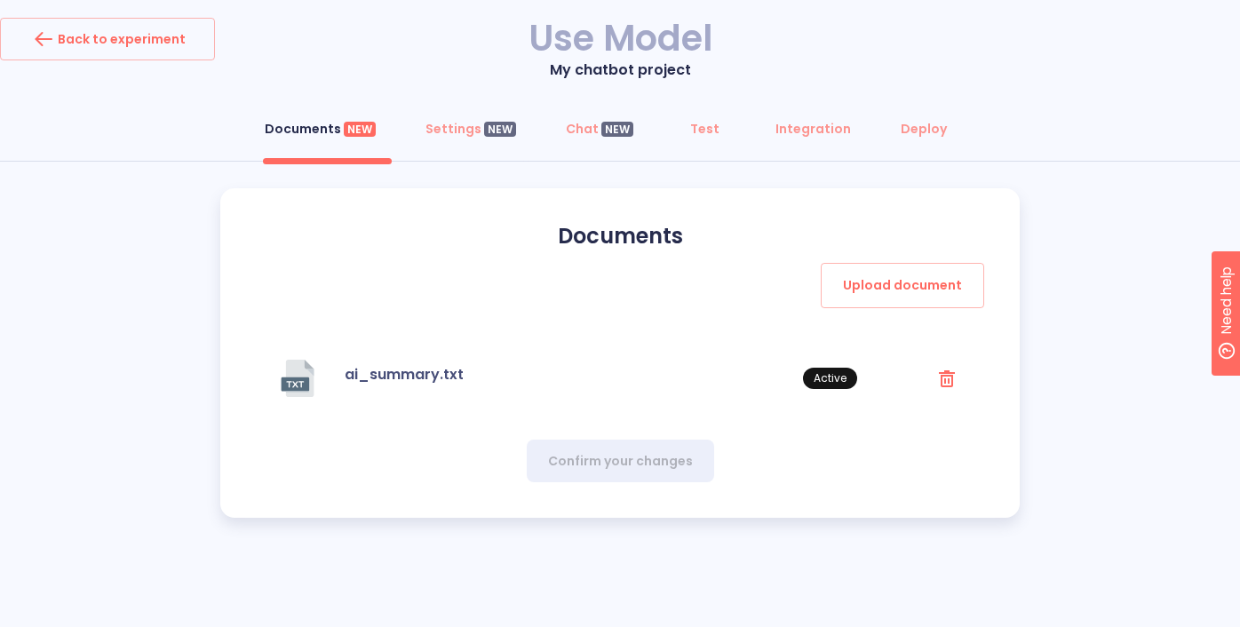
click at [462, 154] on div "Documents NEW Settings NEW Chat NEW Test Integration Deploy" at bounding box center [620, 133] width 1240 height 53
click at [466, 142] on button "Settings NEW" at bounding box center [471, 128] width 112 height 43
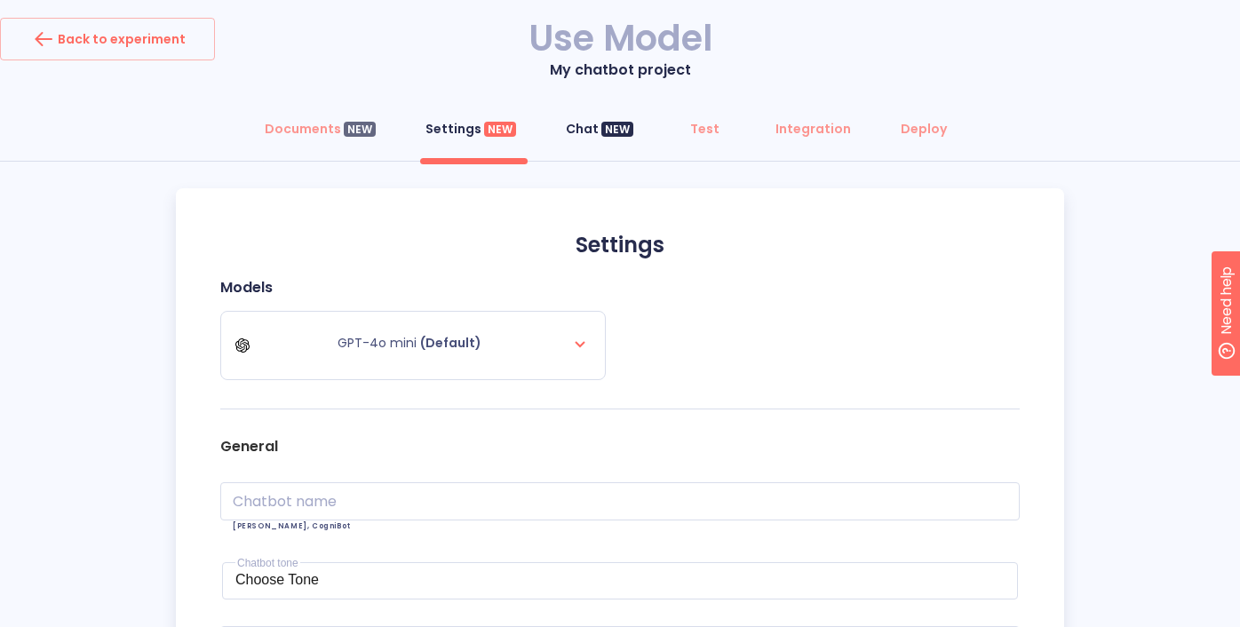
click at [585, 118] on button "Chat NEW" at bounding box center [599, 128] width 89 height 43
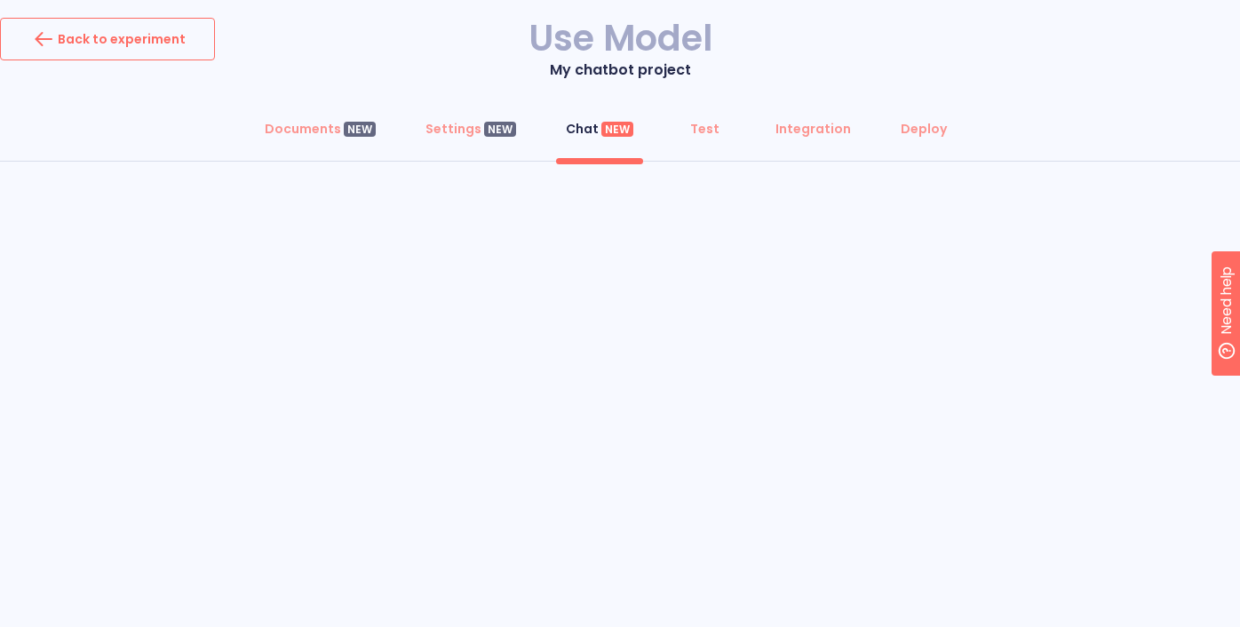
click at [65, 40] on div "Back to experiment" at bounding box center [107, 39] width 156 height 28
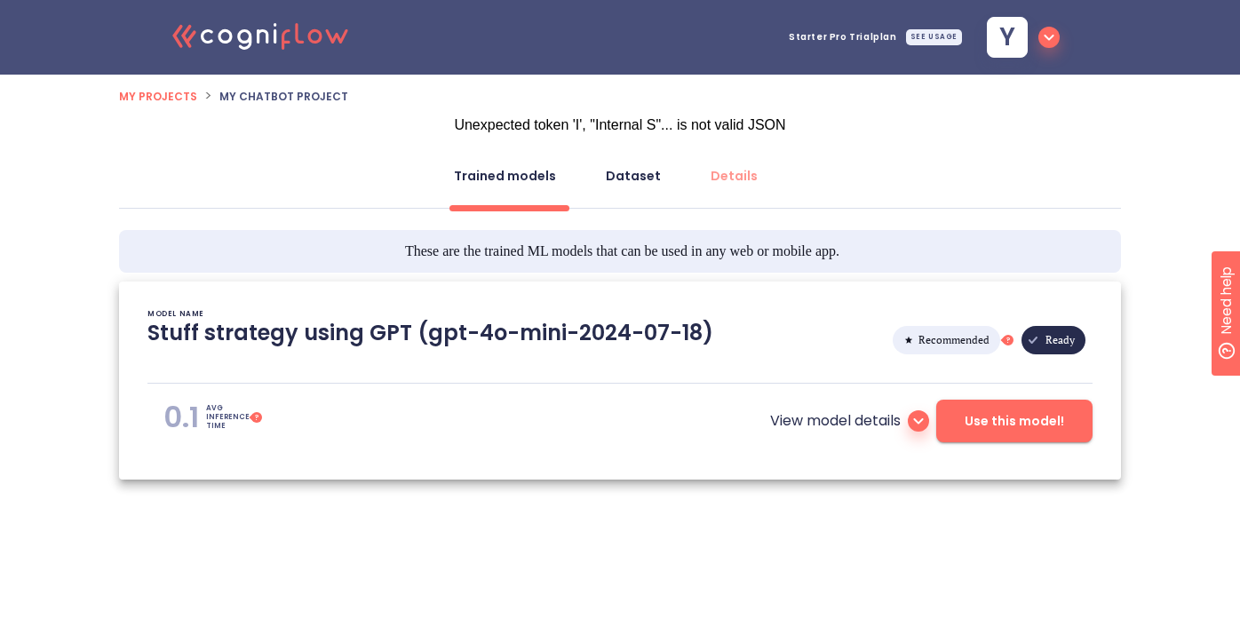
click at [634, 187] on button "Dataset" at bounding box center [633, 176] width 76 height 43
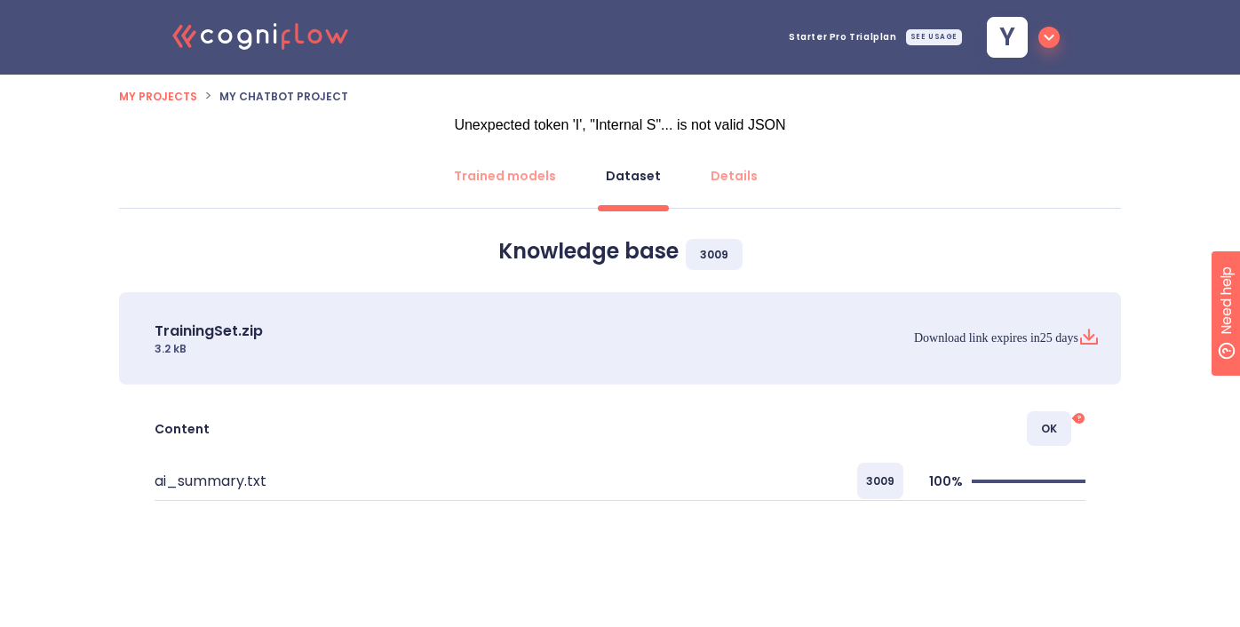
click at [693, 182] on div "Trained models Dataset Details" at bounding box center [620, 181] width 1002 height 53
click at [712, 182] on div "Details" at bounding box center [734, 176] width 47 height 18
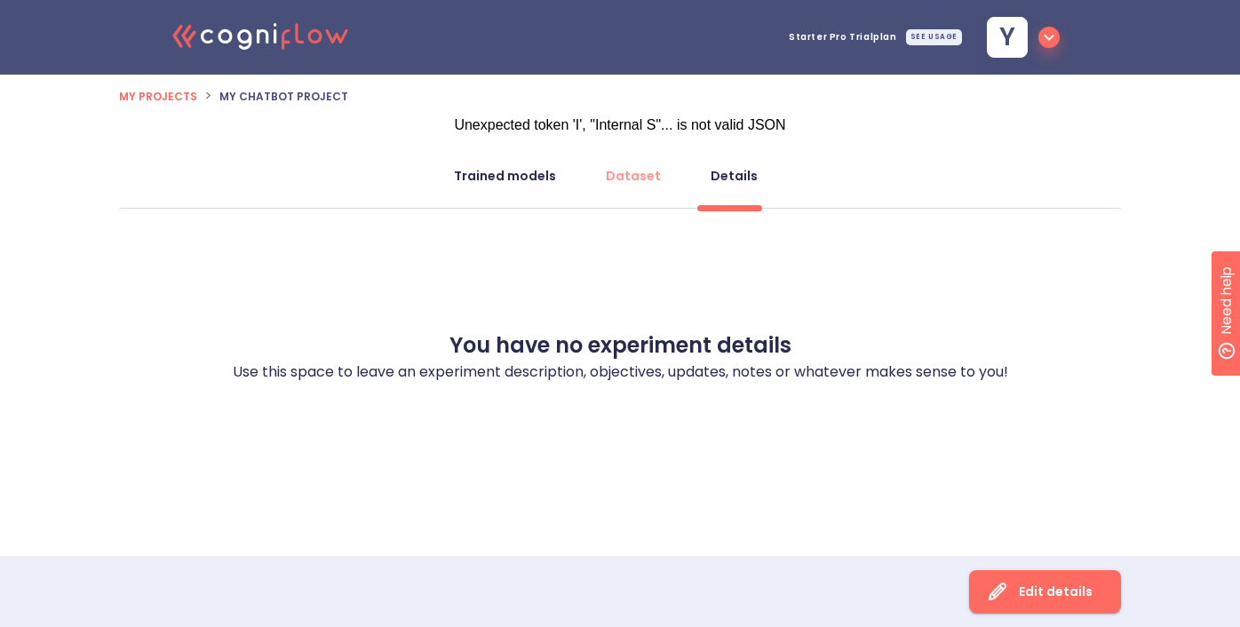
click at [489, 179] on div "Trained models" at bounding box center [505, 176] width 102 height 18
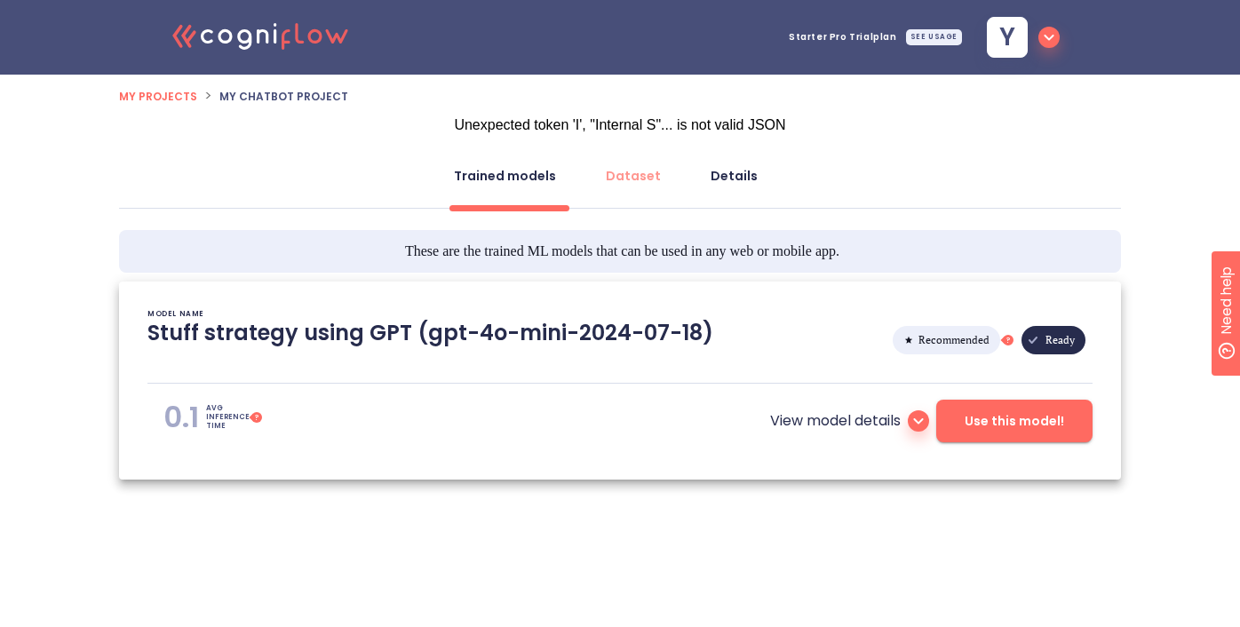
click at [729, 170] on div "Details" at bounding box center [734, 176] width 47 height 18
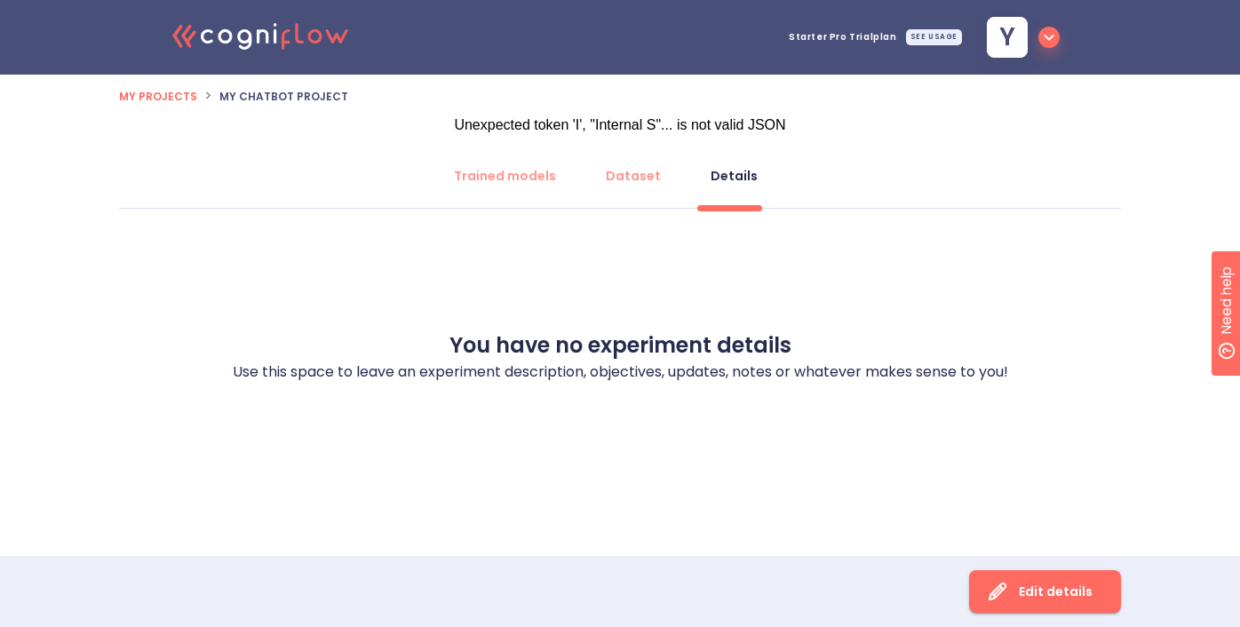
click at [996, 569] on div "Edit details" at bounding box center [620, 591] width 1240 height 71
click at [996, 583] on icon "button" at bounding box center [997, 591] width 28 height 29
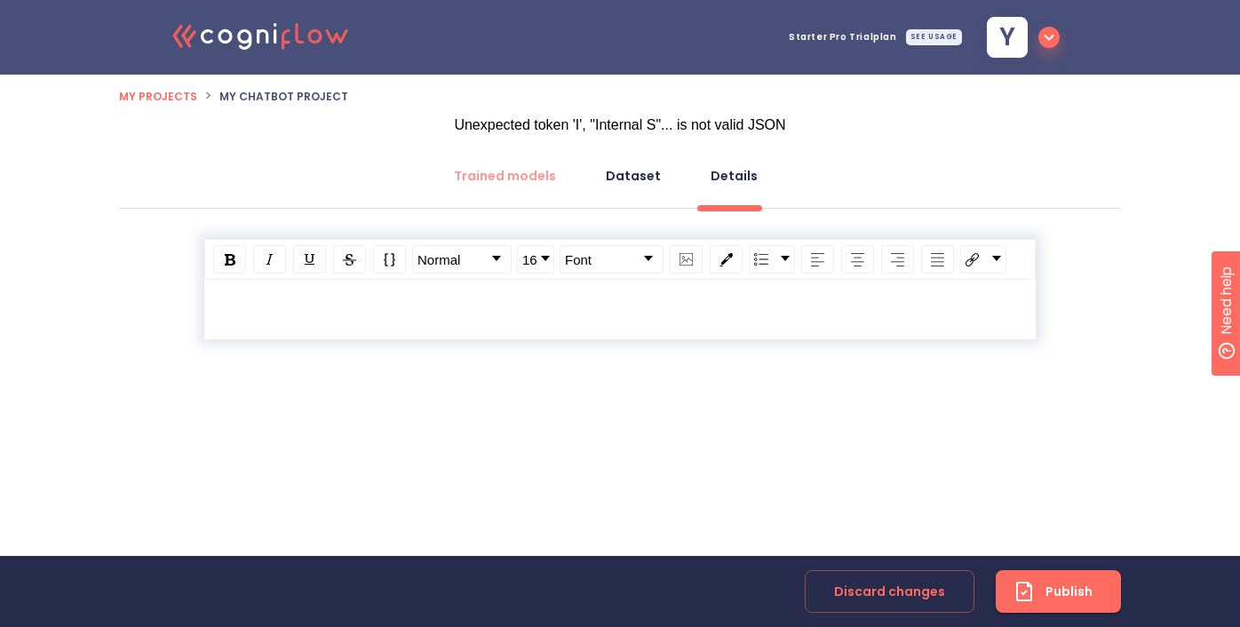
click at [628, 171] on div "Dataset" at bounding box center [633, 176] width 55 height 18
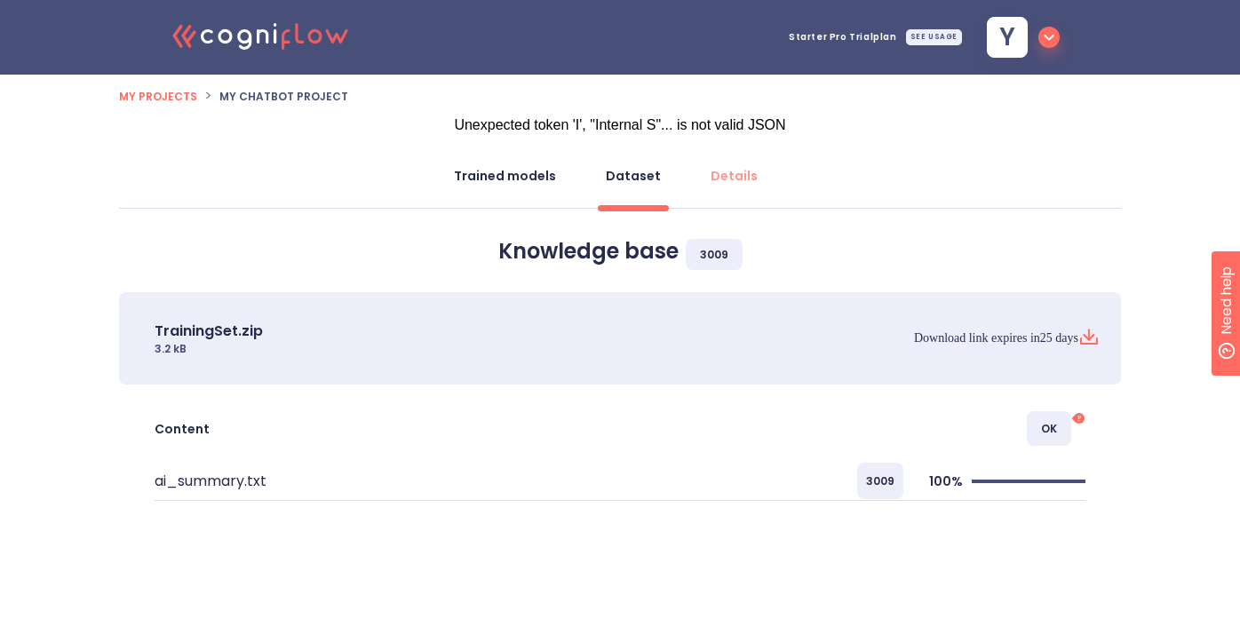
click at [532, 182] on div "Trained models" at bounding box center [505, 176] width 102 height 18
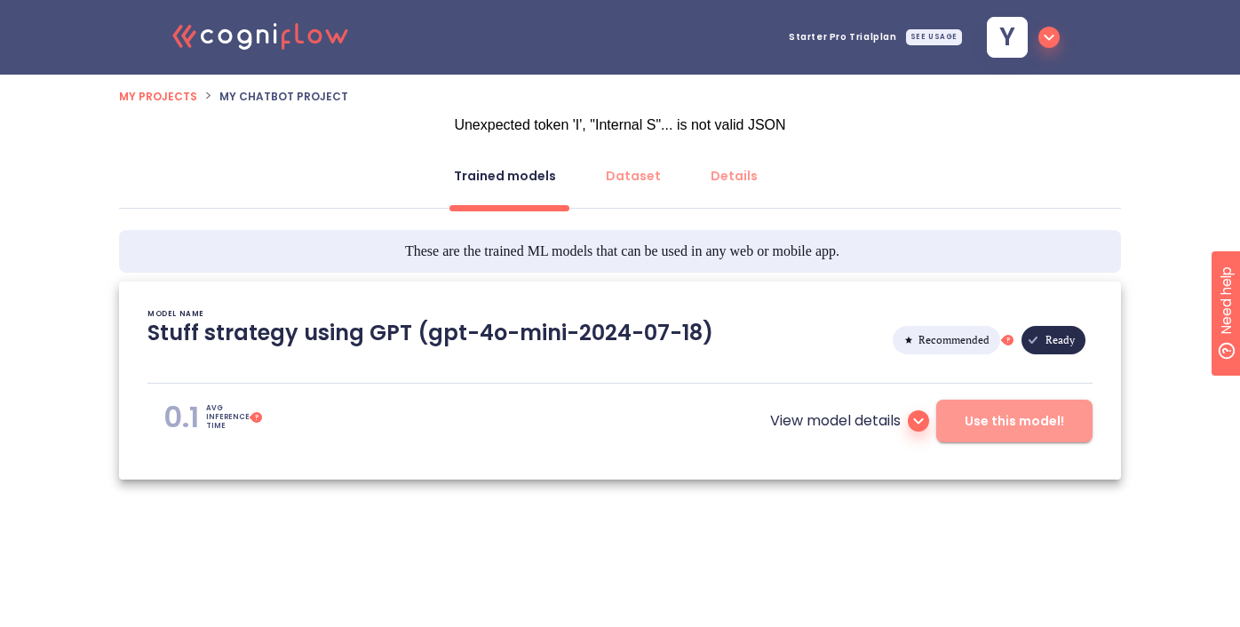
click at [1021, 425] on span "Use this model!" at bounding box center [1014, 421] width 99 height 22
